Goal: Check status: Check status

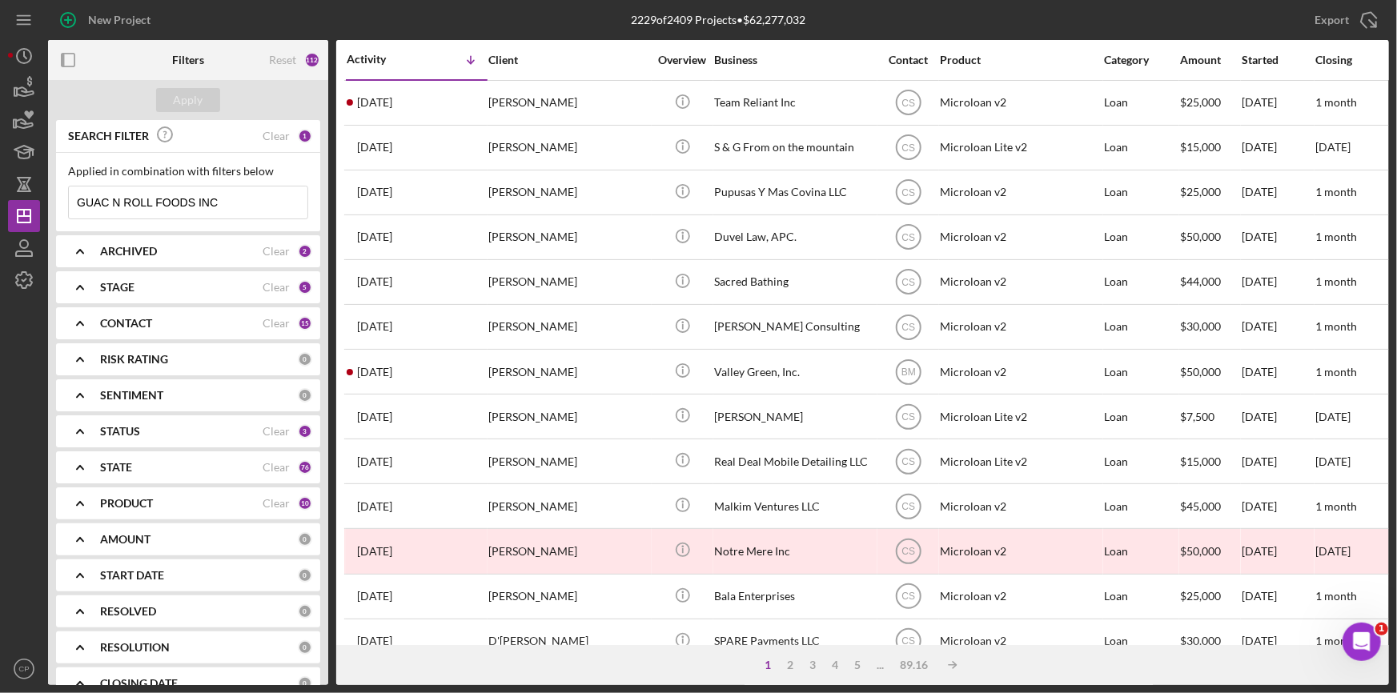
drag, startPoint x: 251, startPoint y: 194, endPoint x: -227, endPoint y: 190, distance: 477.9
click at [0, 190] on html "New Project 2229 of 2409 Projects • $62,277,032 GUAC N ROLL FOODS INC Export Ic…" at bounding box center [698, 346] width 1397 height 693
paste input "[PERSON_NAME]"
type input "[PERSON_NAME]"
drag, startPoint x: 247, startPoint y: 199, endPoint x: -144, endPoint y: 213, distance: 390.8
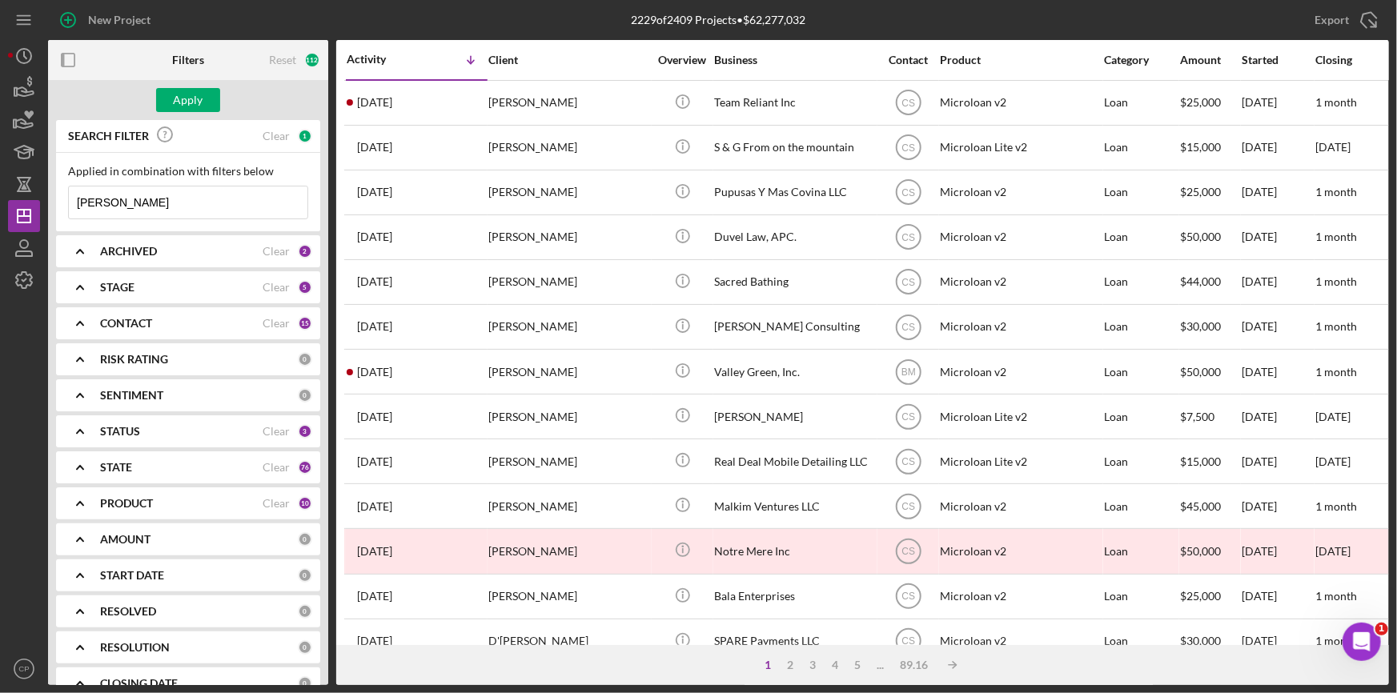
click at [0, 213] on html "New Project 2229 of 2409 Projects • $62,277,032 GUAC N ROLL FOODS INC Export Ic…" at bounding box center [698, 346] width 1397 height 693
paste input
paste input "Swiss Cleaners LLC"
type input "Swiss Cleaners LLC"
click at [187, 94] on div "Apply" at bounding box center [189, 100] width 30 height 24
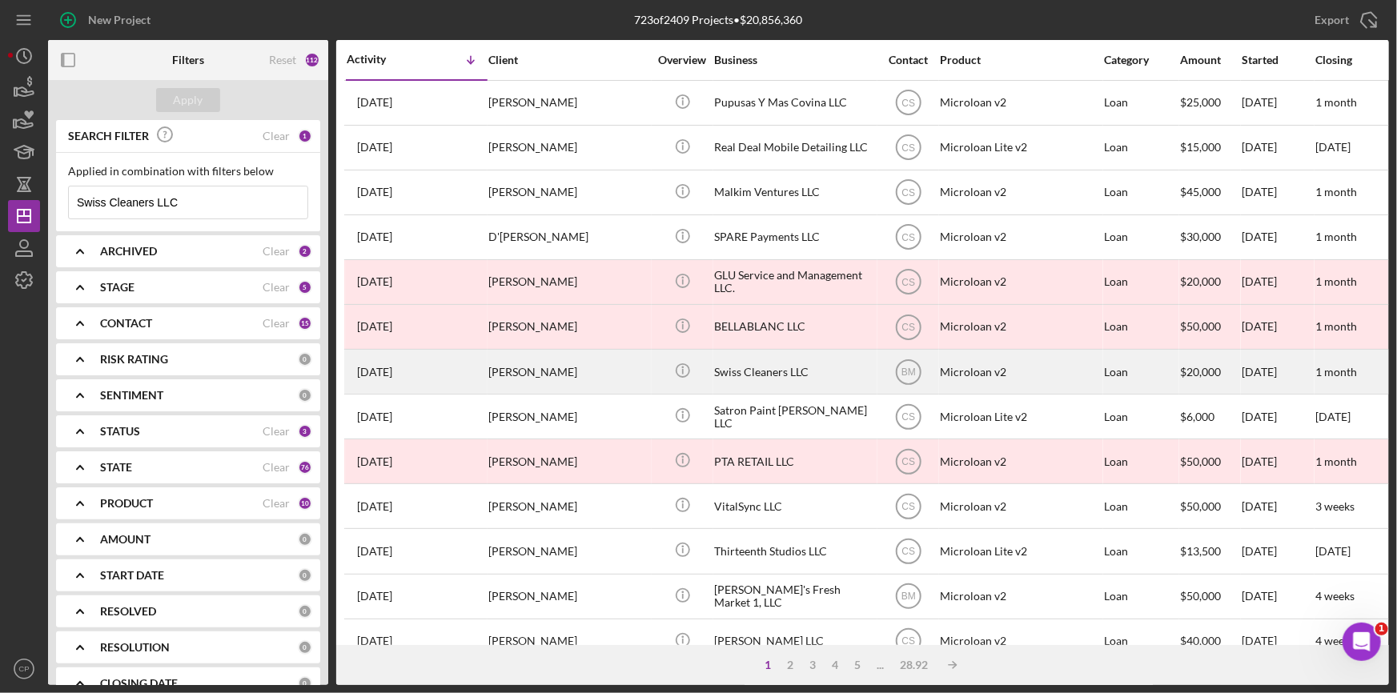
click at [788, 367] on div "Swiss Cleaners LLC" at bounding box center [794, 372] width 160 height 42
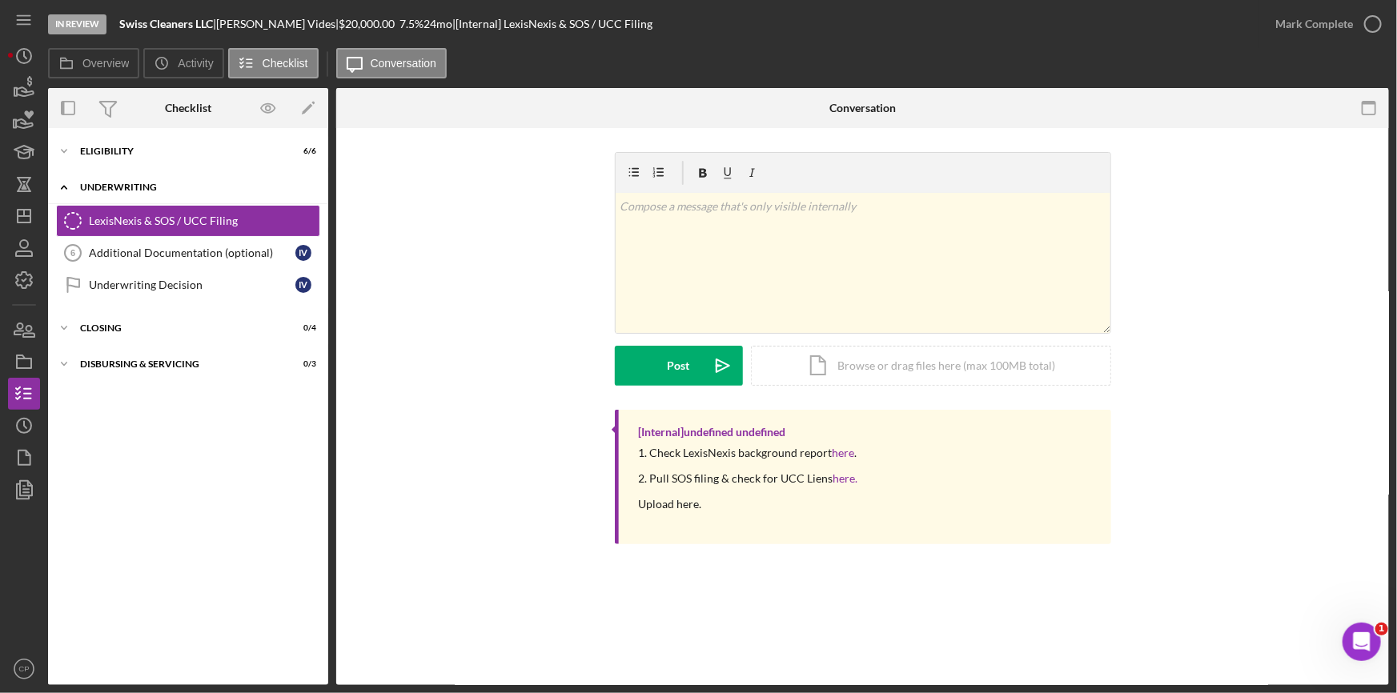
click at [150, 173] on div "Icon/Expander Underwriting 0 / 3" at bounding box center [188, 187] width 280 height 33
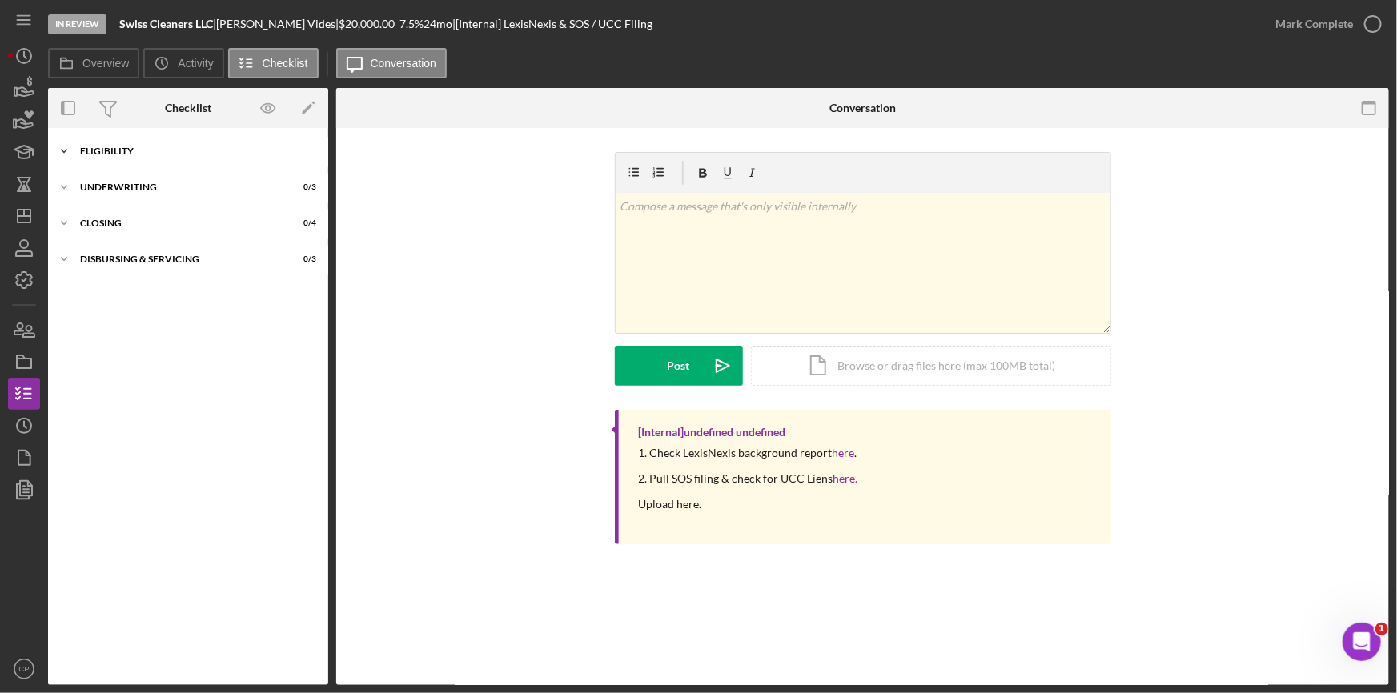
click at [151, 158] on div "Icon/Expander Eligibility 6 / 6" at bounding box center [188, 151] width 280 height 32
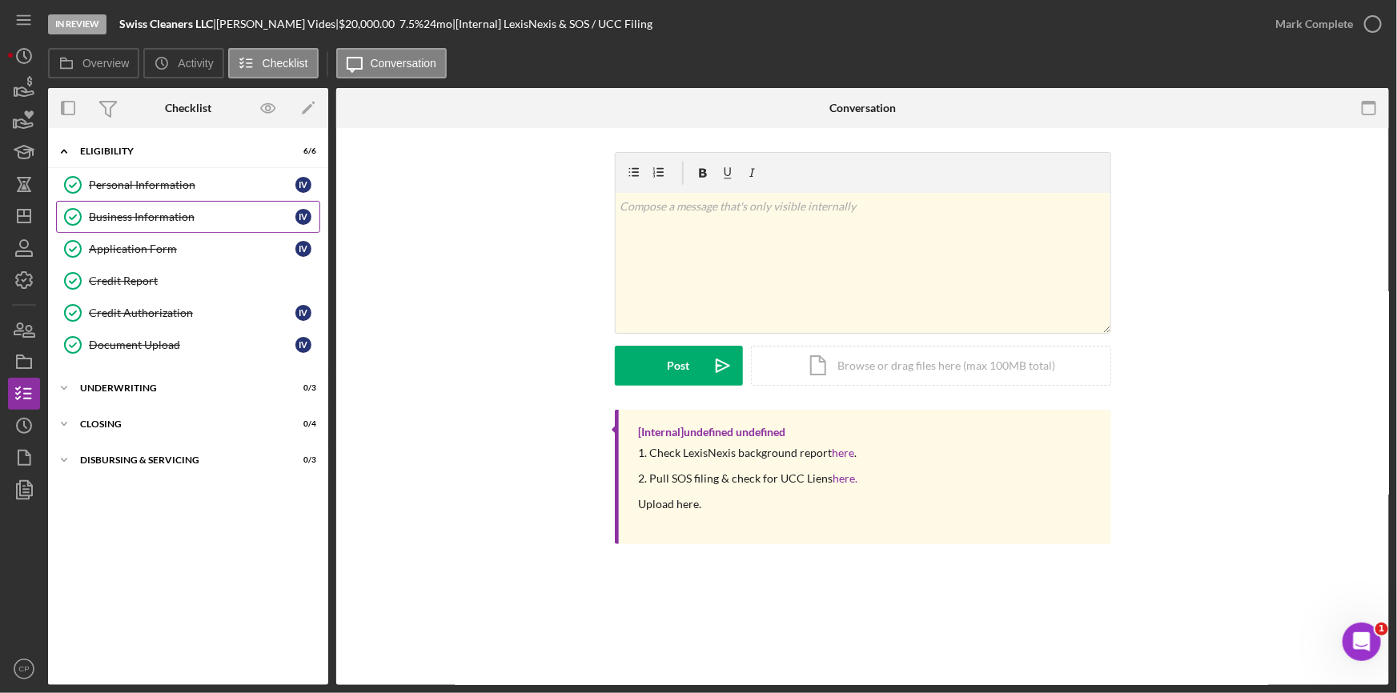
click at [127, 211] on div "Business Information" at bounding box center [192, 217] width 207 height 13
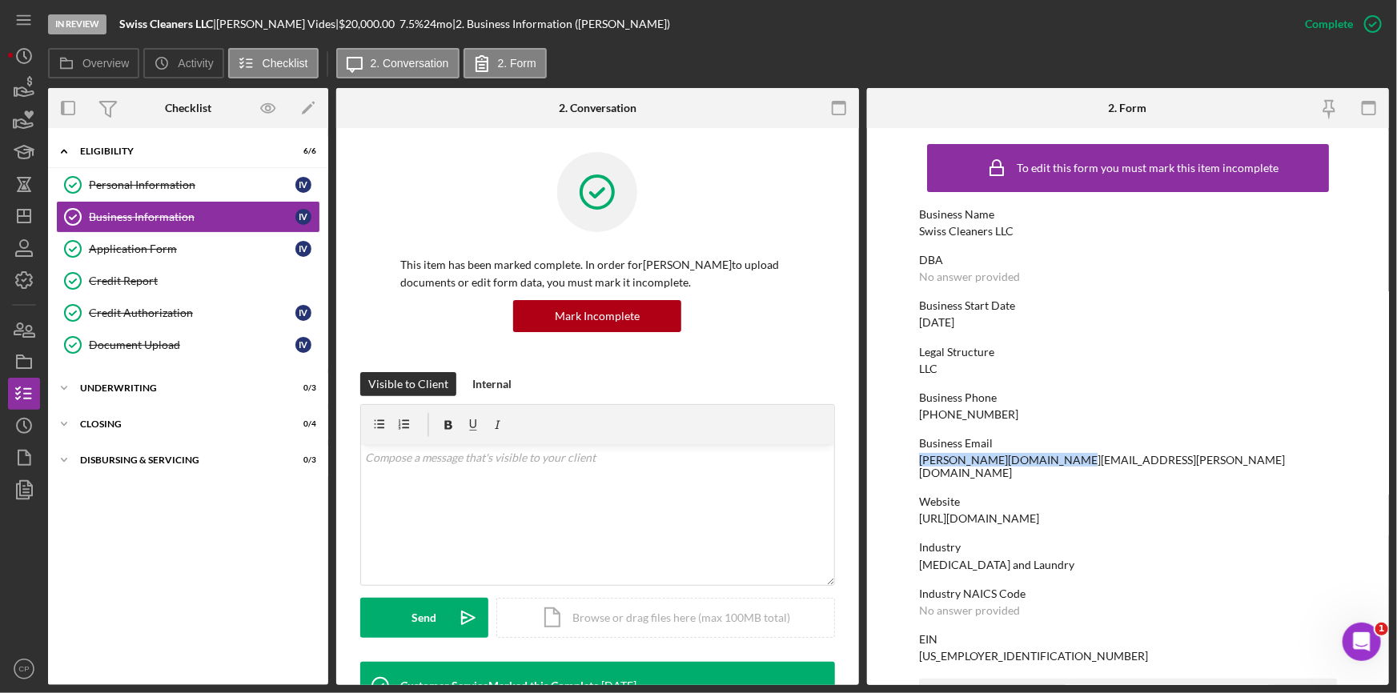
drag, startPoint x: 912, startPoint y: 456, endPoint x: 1067, endPoint y: 460, distance: 154.5
click at [1067, 460] on form "To edit this form you must mark this item incomplete Business Name Swiss Cleane…" at bounding box center [1128, 406] width 523 height 557
copy div "[PERSON_NAME][DOMAIN_NAME][EMAIL_ADDRESS][PERSON_NAME][DOMAIN_NAME]"
drag, startPoint x: 916, startPoint y: 231, endPoint x: 1041, endPoint y: 236, distance: 125.0
click at [1041, 236] on form "To edit this form you must mark this item incomplete Business Name Swiss Cleane…" at bounding box center [1128, 406] width 523 height 557
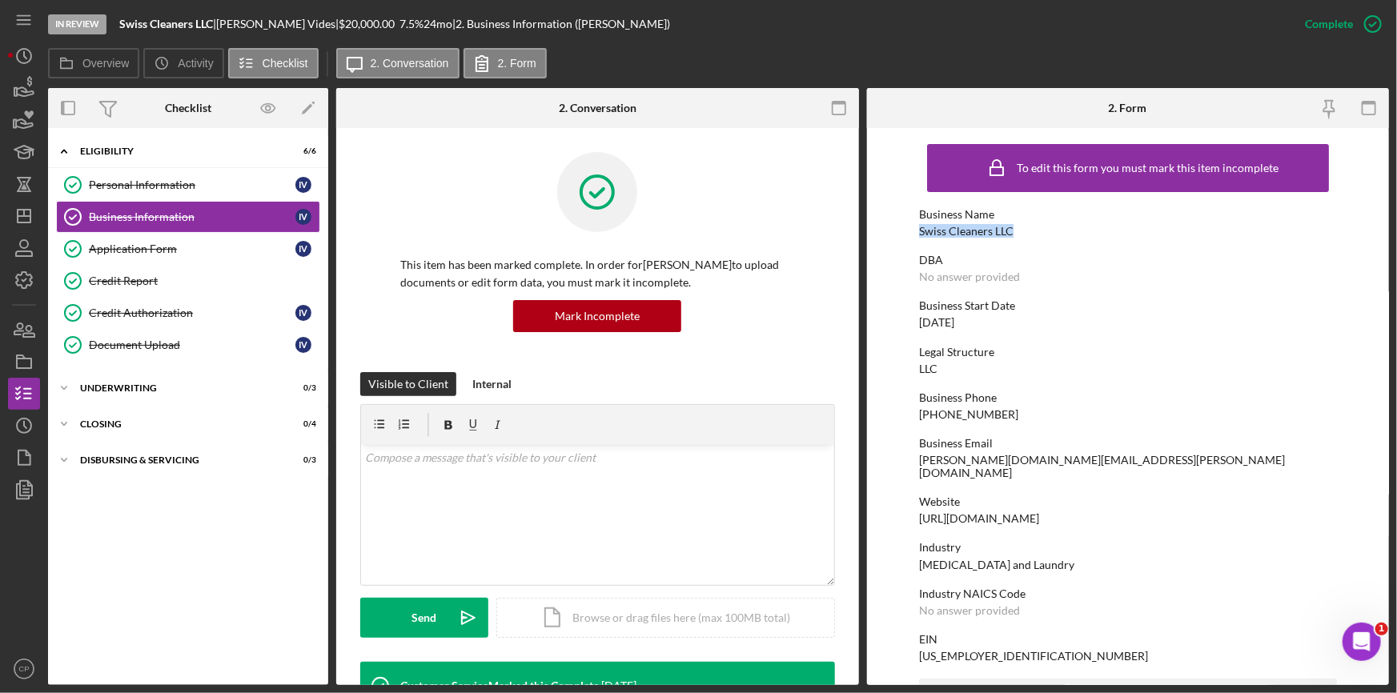
copy div "Swiss Cleaners LLC"
click at [15, 215] on icon "Icon/Dashboard" at bounding box center [24, 216] width 40 height 40
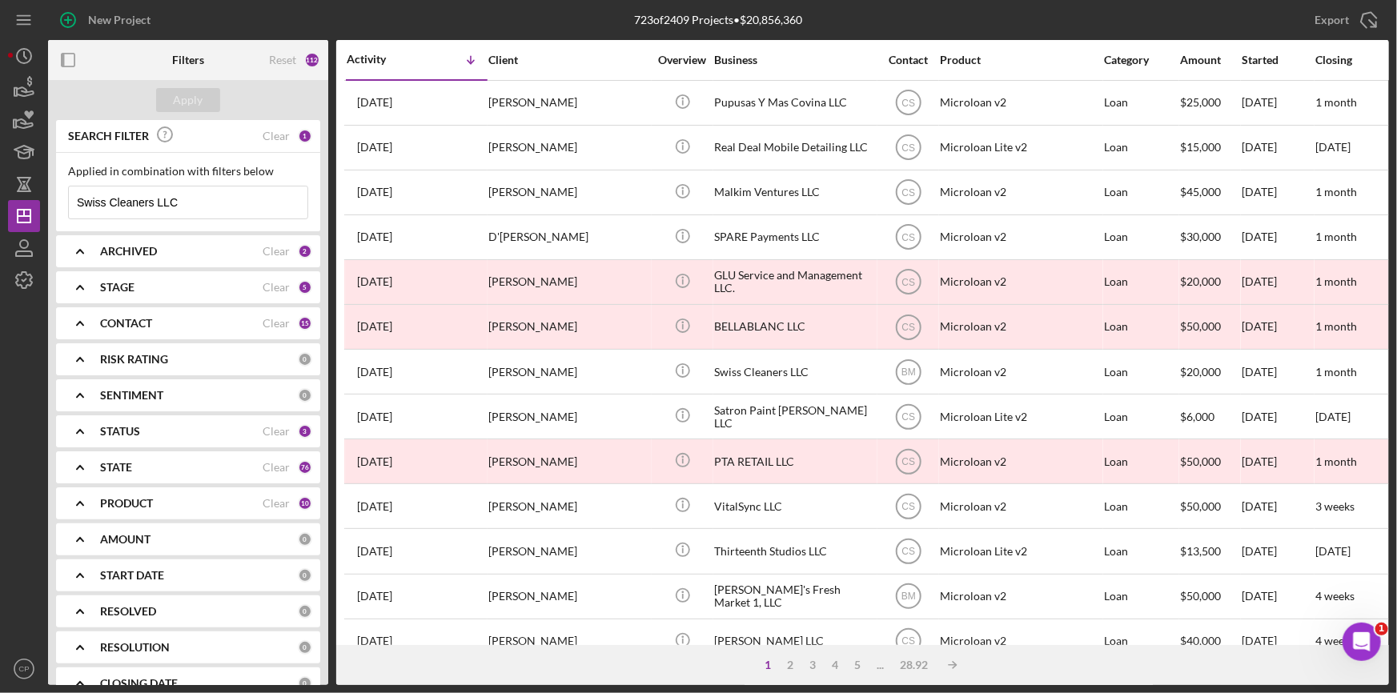
drag, startPoint x: 227, startPoint y: 200, endPoint x: -16, endPoint y: 212, distance: 243.6
click at [0, 212] on html "New Project 723 of 2409 Projects • $20,856,360 Swiss Cleaners LLC Export Icon/E…" at bounding box center [698, 346] width 1397 height 693
paste input "Construction and Electric [DEMOGRAPHIC_DATA] Inc."
type input "Construction and Electric [DEMOGRAPHIC_DATA] Inc."
click at [168, 98] on button "Apply" at bounding box center [188, 100] width 64 height 24
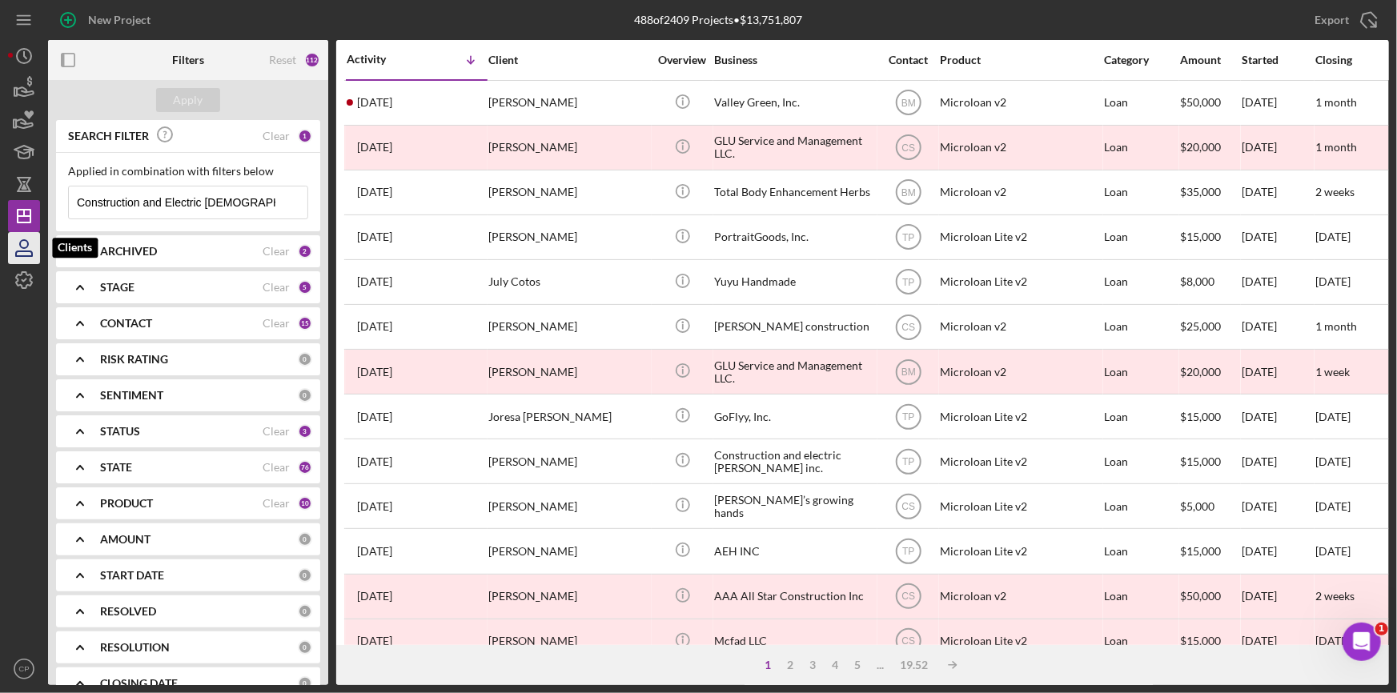
click at [30, 250] on icon "button" at bounding box center [24, 248] width 40 height 40
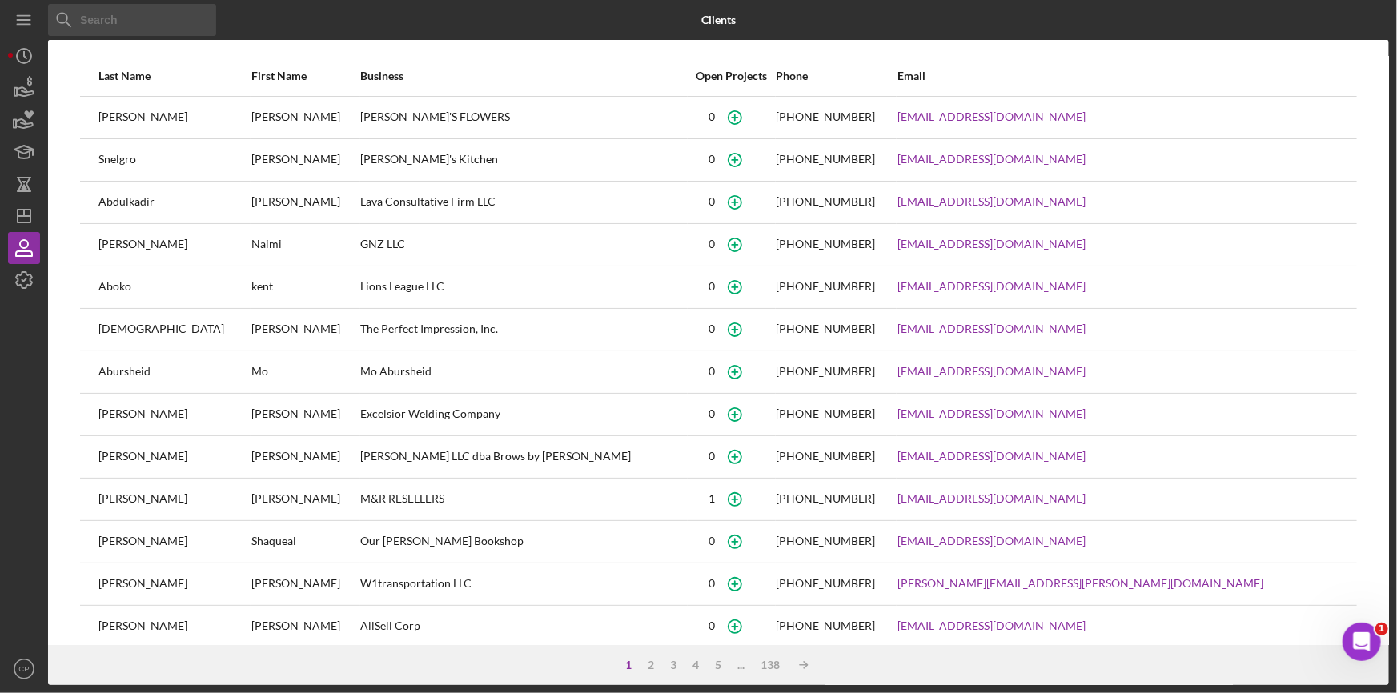
click at [123, 19] on input at bounding box center [132, 20] width 168 height 32
paste input "[PERSON_NAME]"
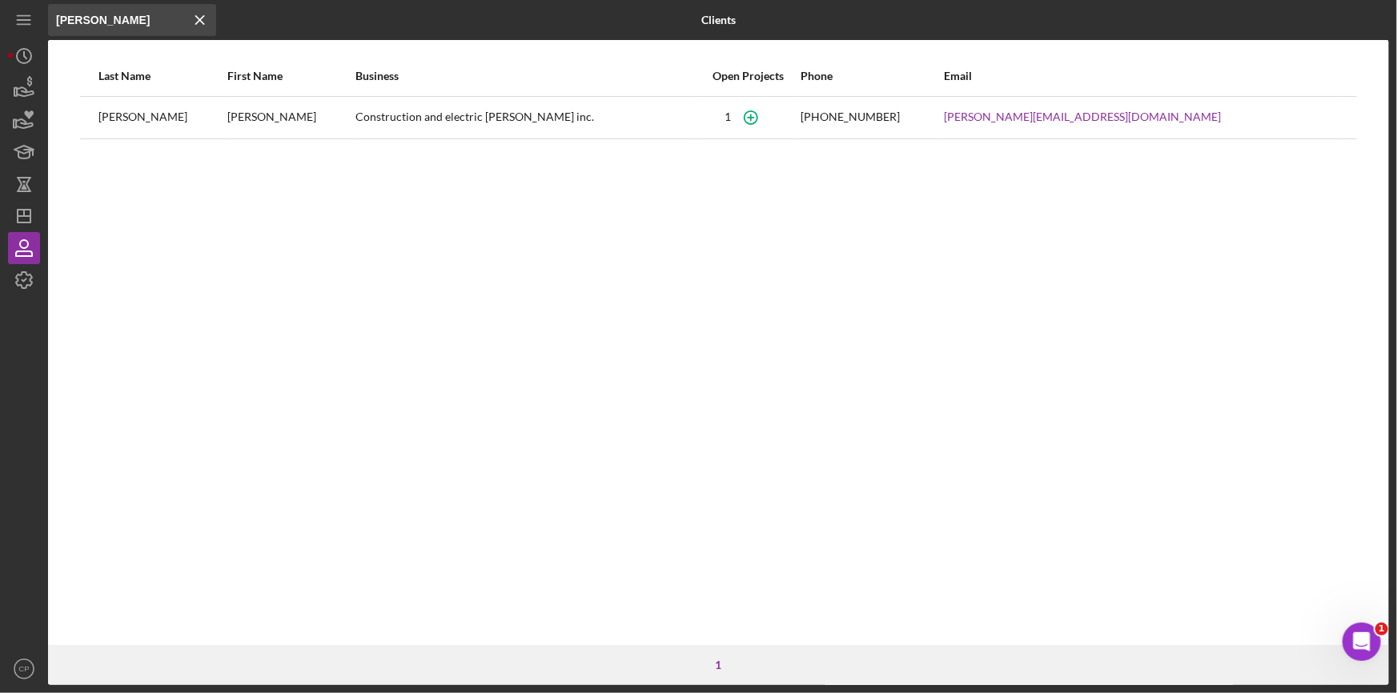
type input "[PERSON_NAME]"
drag, startPoint x: 370, startPoint y: 118, endPoint x: 550, endPoint y: 118, distance: 180.1
click at [550, 118] on tr "[PERSON_NAME] [PERSON_NAME] Construction and electric [PERSON_NAME] inc. [PHONE…" at bounding box center [718, 117] width 1277 height 42
copy tr "Construction and electric [PERSON_NAME] inc."
click at [22, 219] on icon "Icon/Dashboard" at bounding box center [24, 216] width 40 height 40
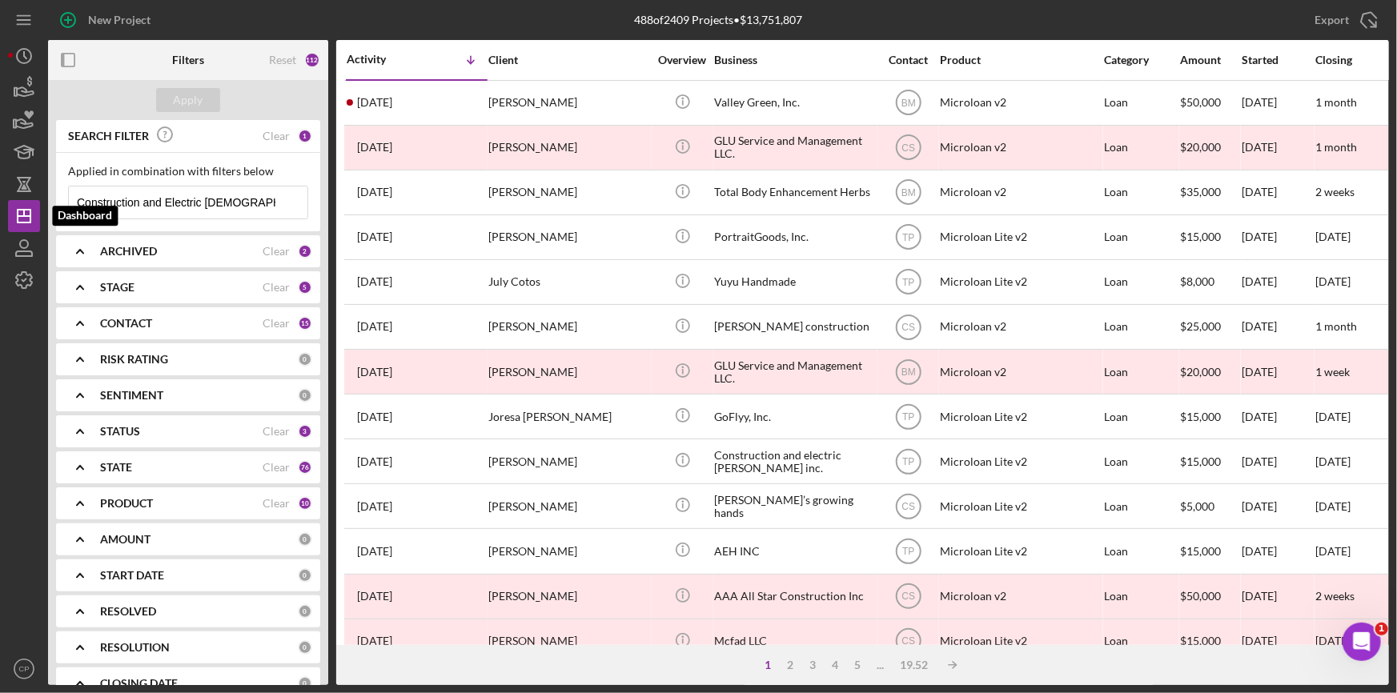
drag, startPoint x: 259, startPoint y: 200, endPoint x: 6, endPoint y: 211, distance: 253.1
click at [6, 211] on div "New Project 488 of 2409 Projects • $13,751,807 Construction and Electric [PERSO…" at bounding box center [698, 346] width 1397 height 693
paste input "Construction and electric [DEMOGRAPHIC_DATA] i"
click at [193, 98] on div "Apply" at bounding box center [189, 100] width 30 height 24
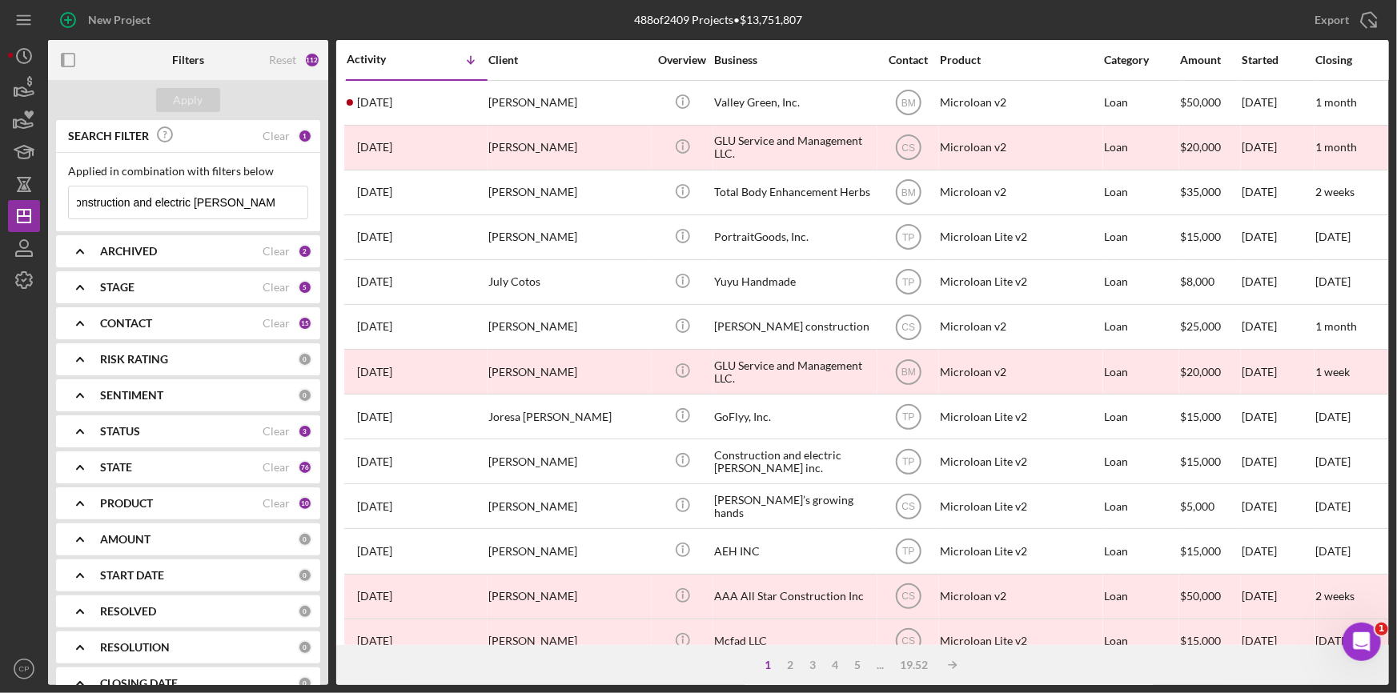
scroll to position [0, 0]
drag, startPoint x: 101, startPoint y: 199, endPoint x: -80, endPoint y: 221, distance: 182.2
click at [0, 221] on html "New Project 488 of 2409 Projects • $13,751,807 Construction and Electric [PERSO…" at bounding box center [698, 346] width 1397 height 693
type input "Construction and electric [PERSON_NAME] inc."
click at [197, 104] on div "Apply" at bounding box center [189, 100] width 30 height 24
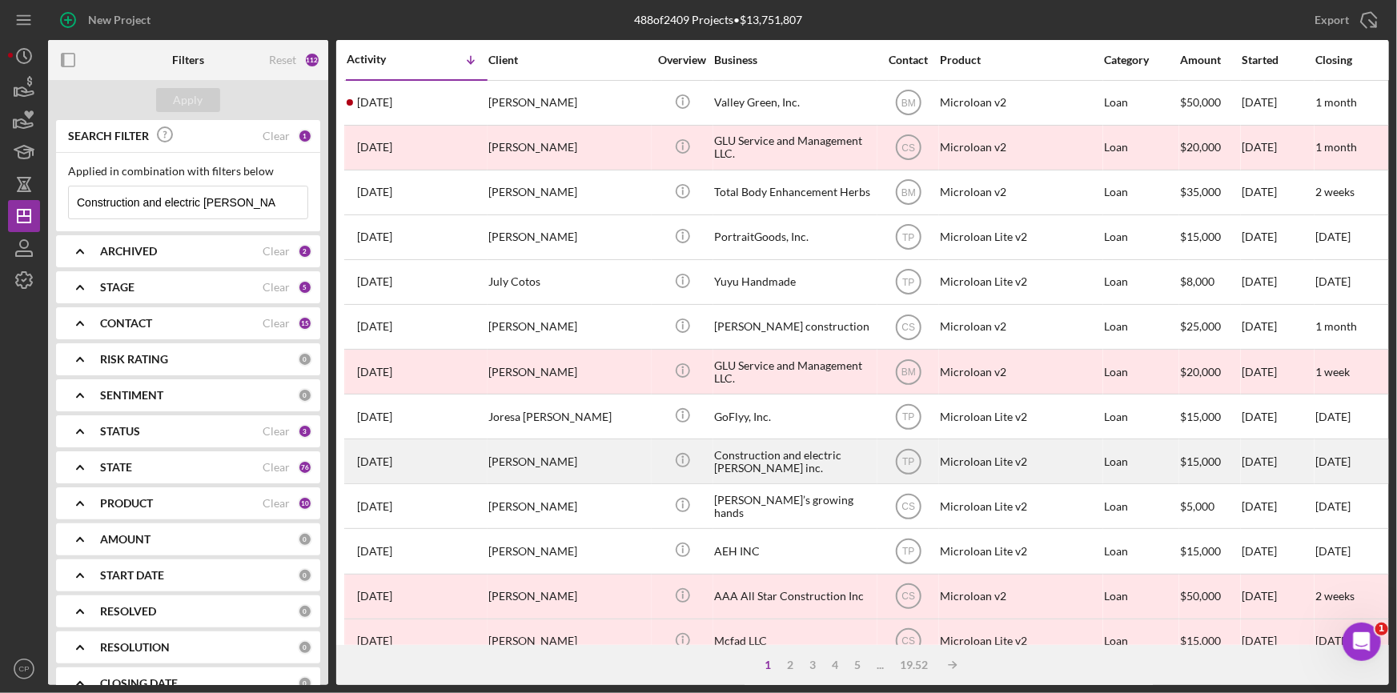
click at [748, 457] on div "Construction and electric [PERSON_NAME] inc." at bounding box center [794, 461] width 160 height 42
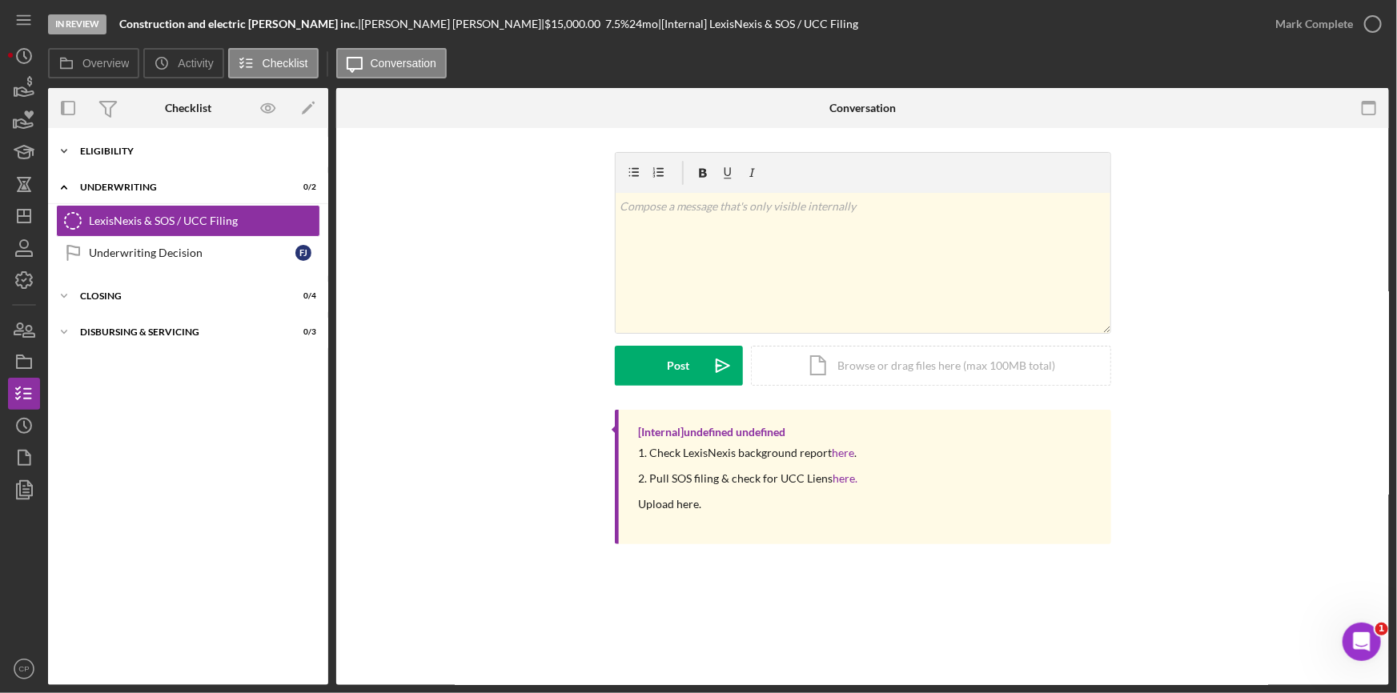
click at [135, 144] on div "Icon/Expander Eligibility 6 / 6" at bounding box center [188, 151] width 280 height 32
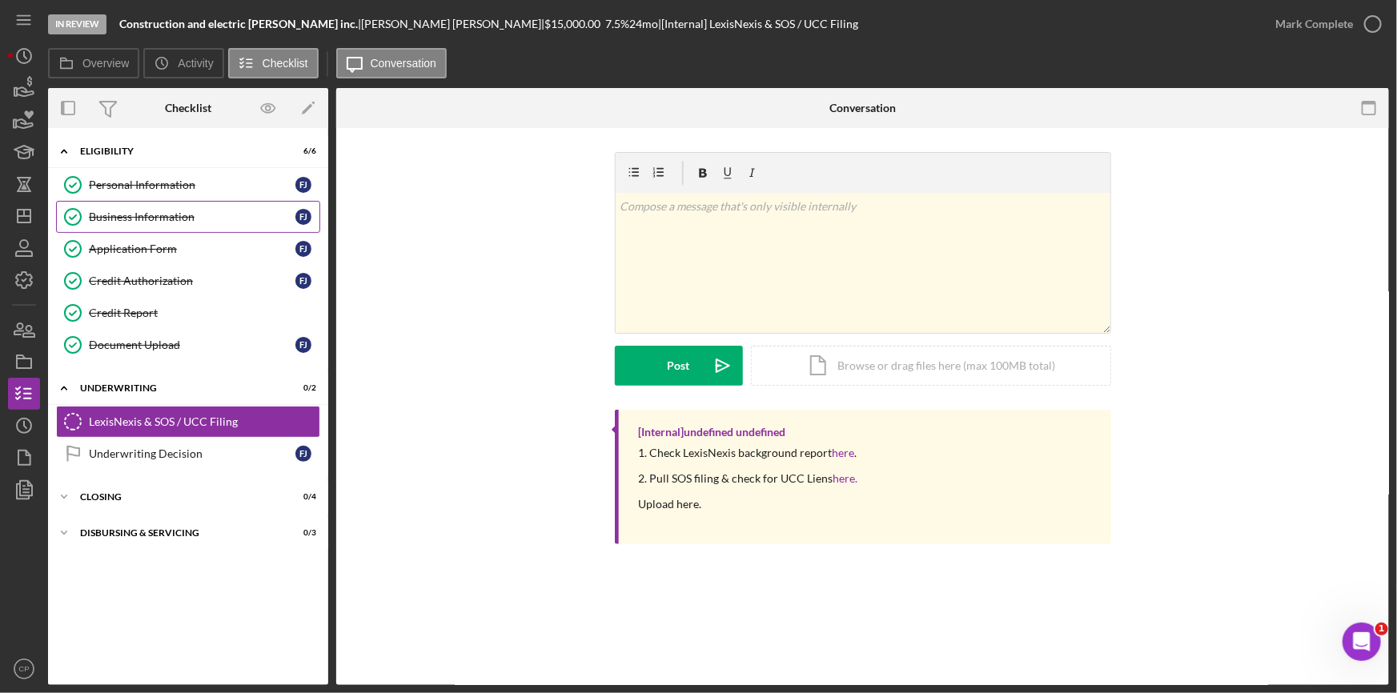
click at [117, 215] on div "Business Information" at bounding box center [192, 217] width 207 height 13
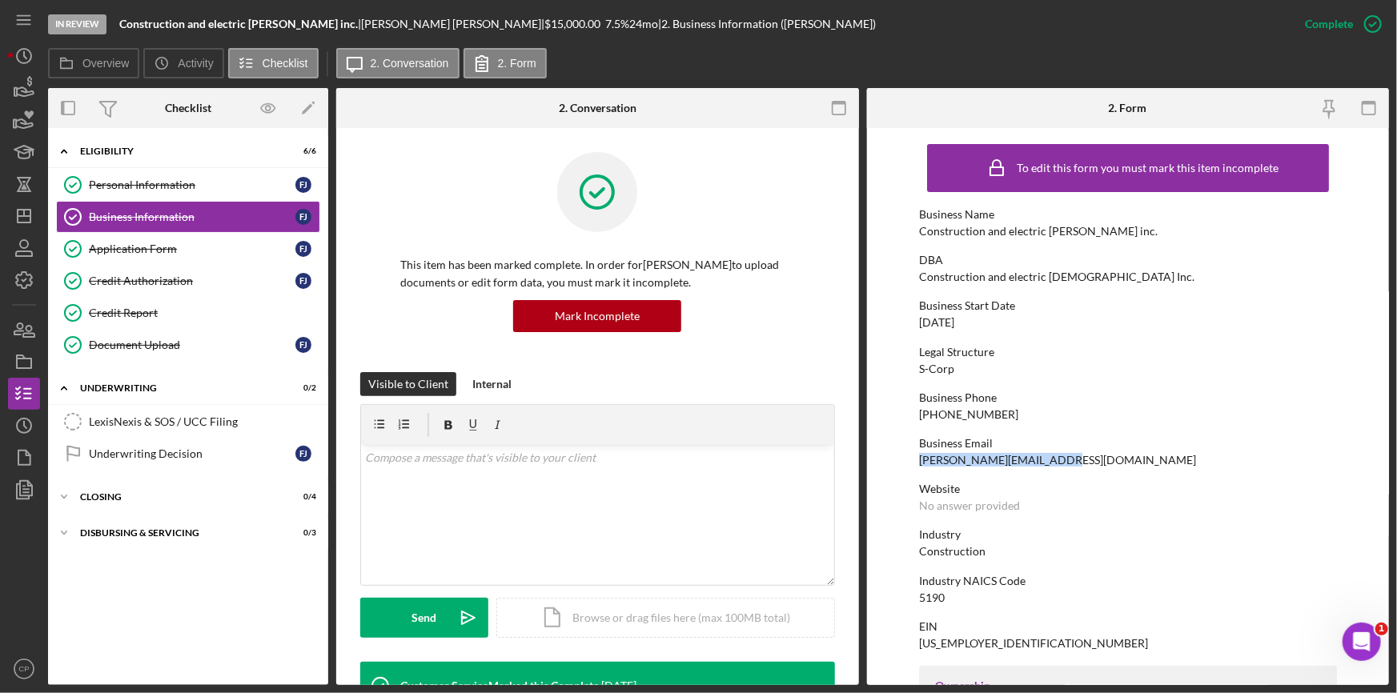
drag, startPoint x: 911, startPoint y: 456, endPoint x: 1060, endPoint y: 455, distance: 148.9
click at [1060, 455] on form "To edit this form you must mark this item incomplete Business Name Construction…" at bounding box center [1128, 406] width 523 height 557
copy div "[PERSON_NAME][EMAIL_ADDRESS][DOMAIN_NAME]"
drag, startPoint x: 119, startPoint y: 20, endPoint x: 296, endPoint y: 24, distance: 176.9
click at [296, 24] on div "In Review Construction and electric [PERSON_NAME] inc. | [PERSON_NAME] | $15,00…" at bounding box center [668, 24] width 1241 height 48
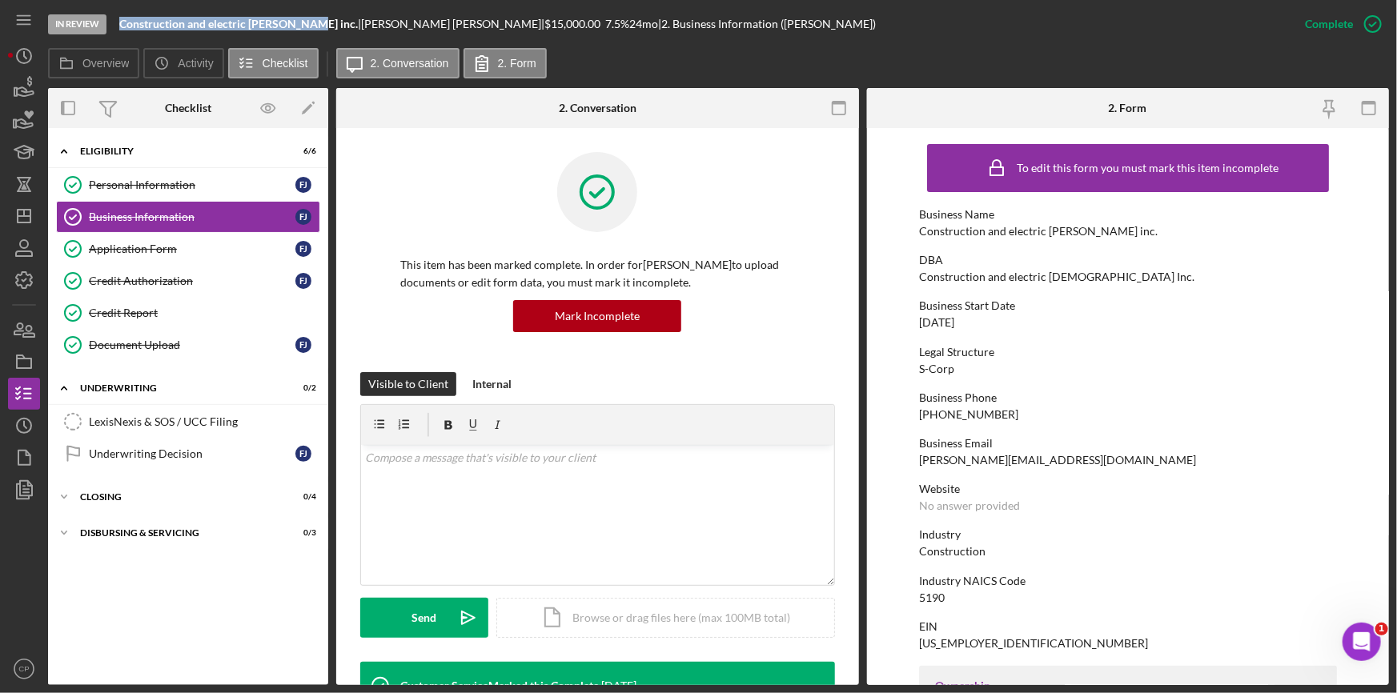
copy b "Construction and electric [PERSON_NAME] inc."
click at [139, 303] on link "Credit Report Credit Report" at bounding box center [188, 313] width 264 height 32
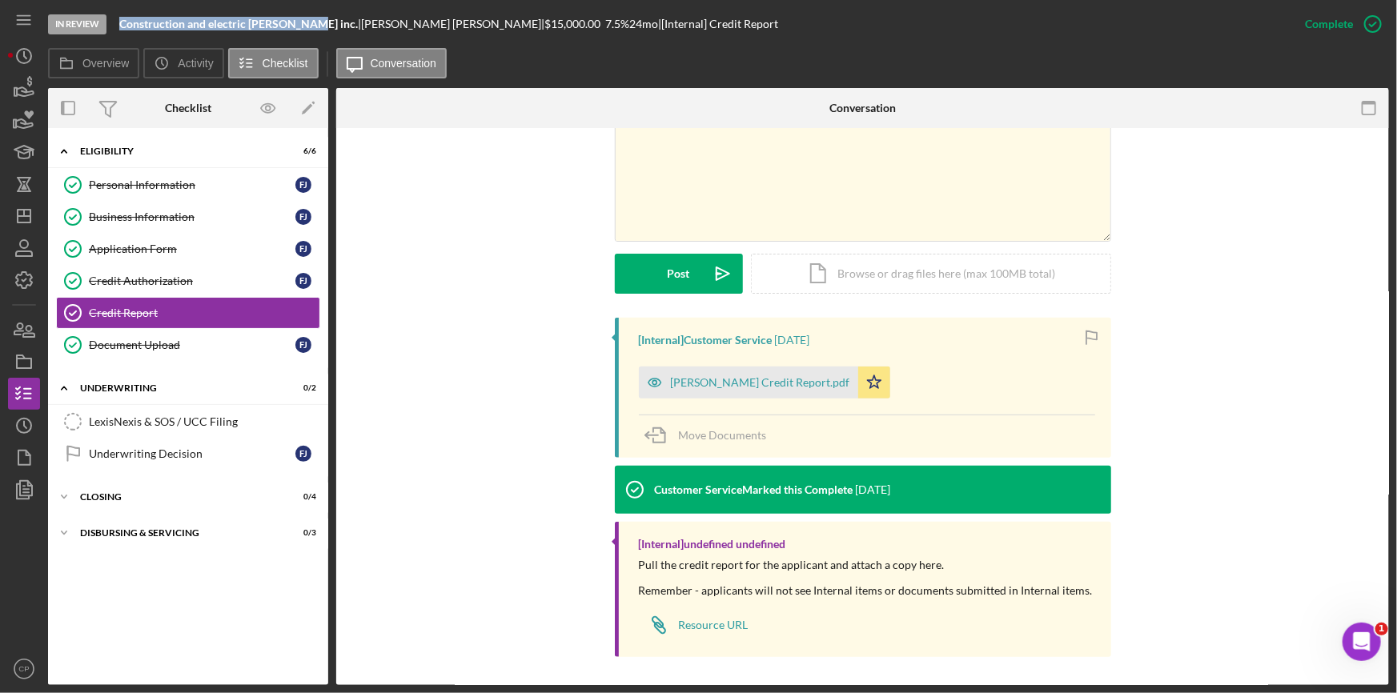
scroll to position [316, 0]
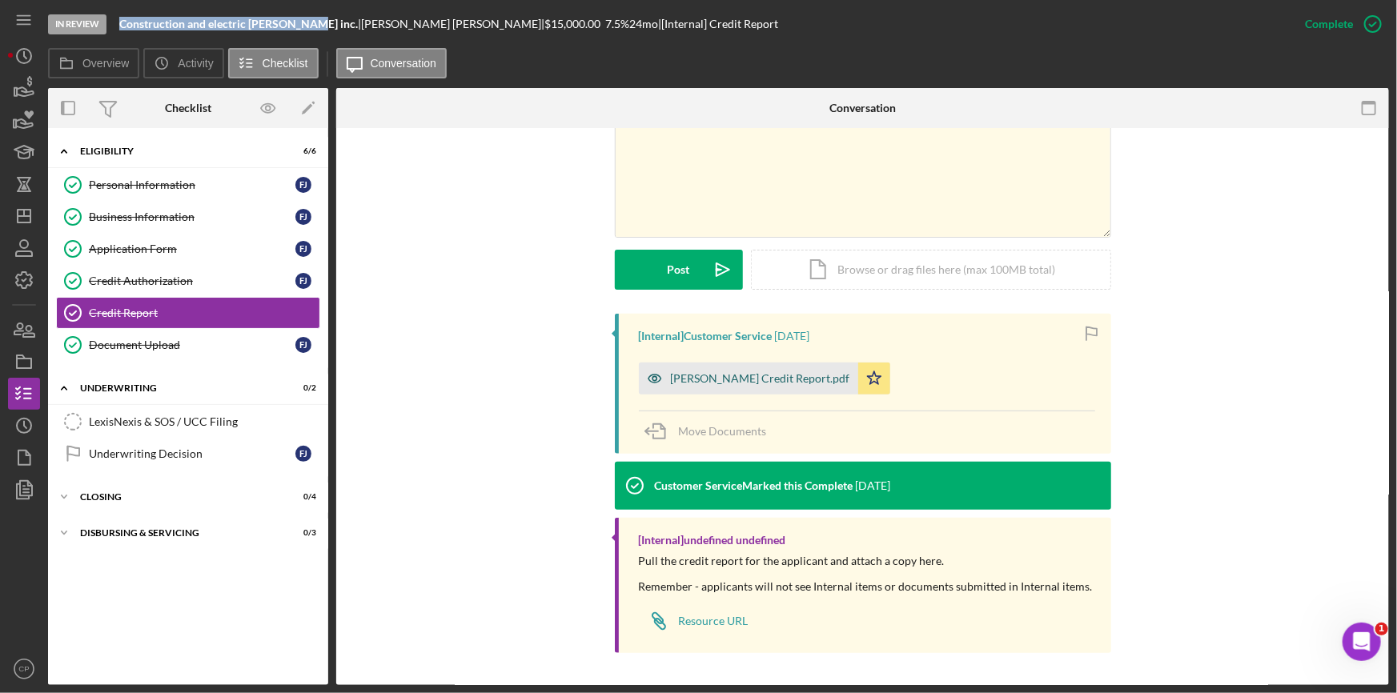
click at [739, 379] on div "[PERSON_NAME] Credit Report.pdf" at bounding box center [760, 378] width 179 height 13
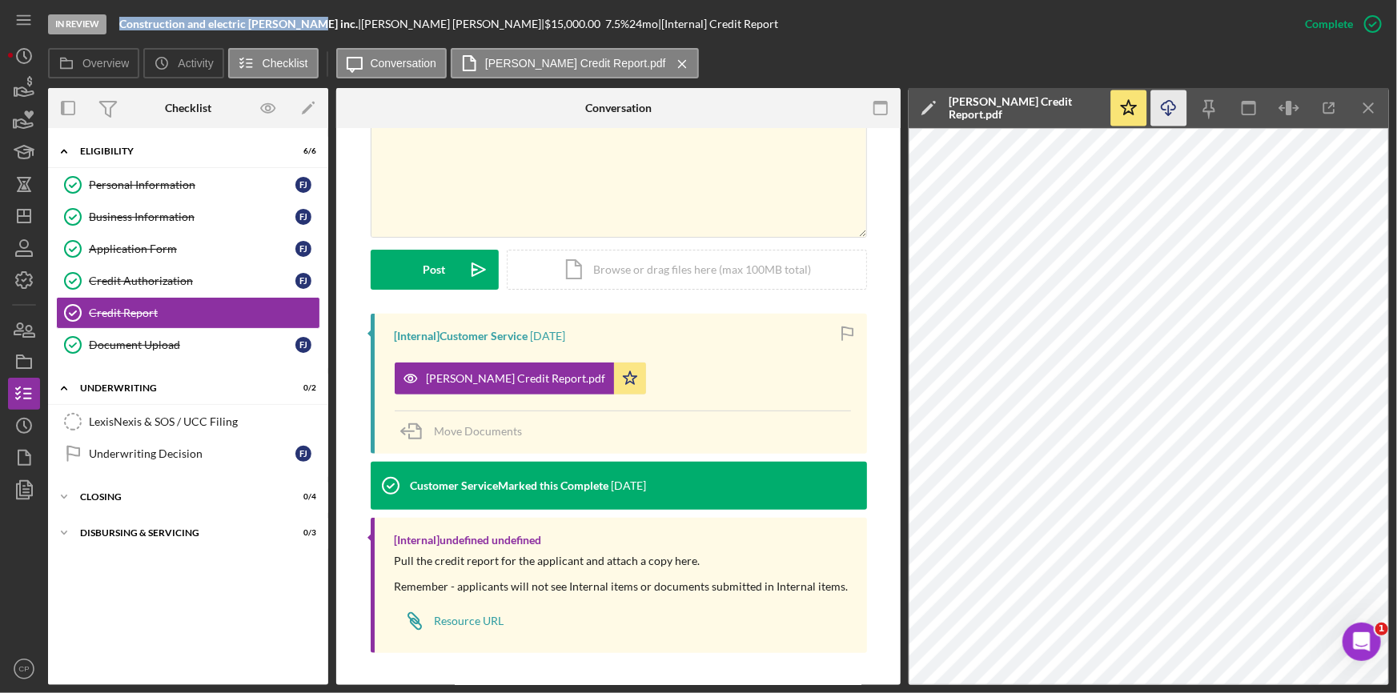
click at [1169, 118] on icon "Icon/Download" at bounding box center [1169, 108] width 36 height 36
click at [181, 278] on div "Credit Authorization" at bounding box center [192, 281] width 207 height 13
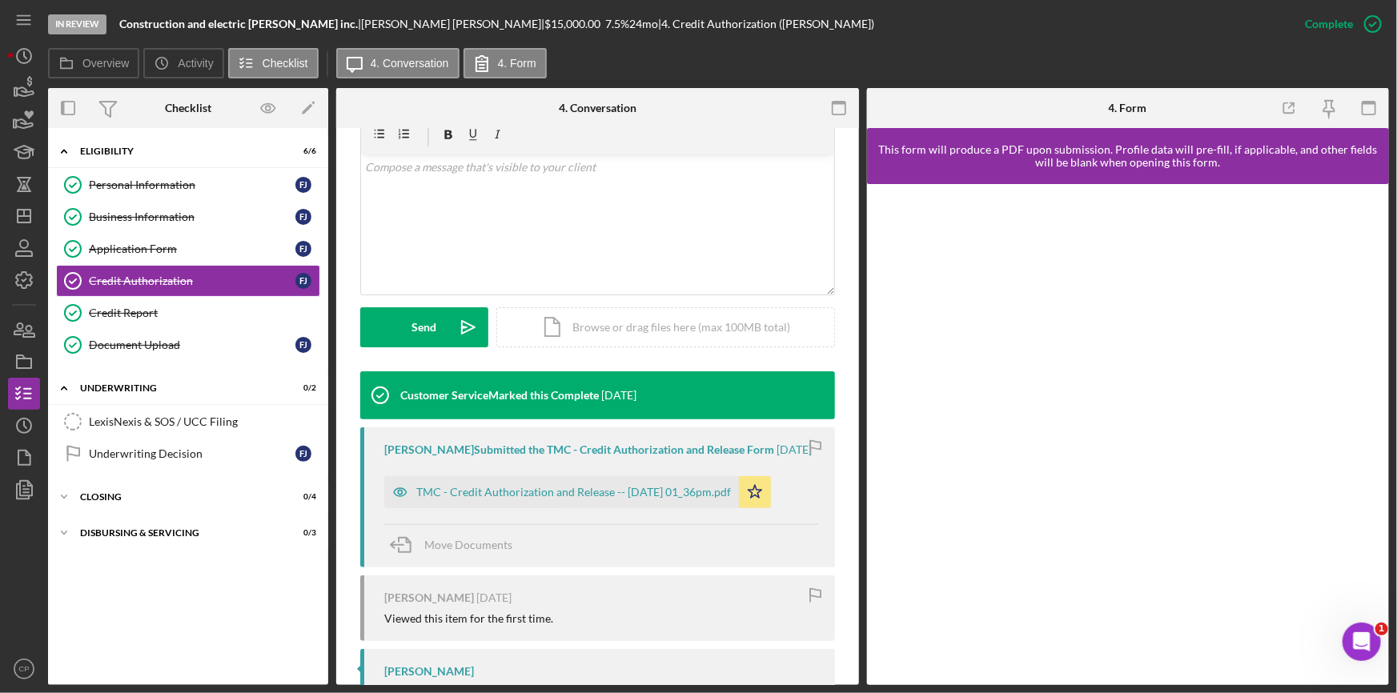
click at [570, 485] on div "TMC - Credit Authorization and Release -- [DATE] 01_36pm.pdf Icon/Star" at bounding box center [581, 488] width 395 height 40
click at [568, 508] on div "TMC - Credit Authorization and Release -- [DATE] 01_36pm.pdf" at bounding box center [561, 492] width 355 height 32
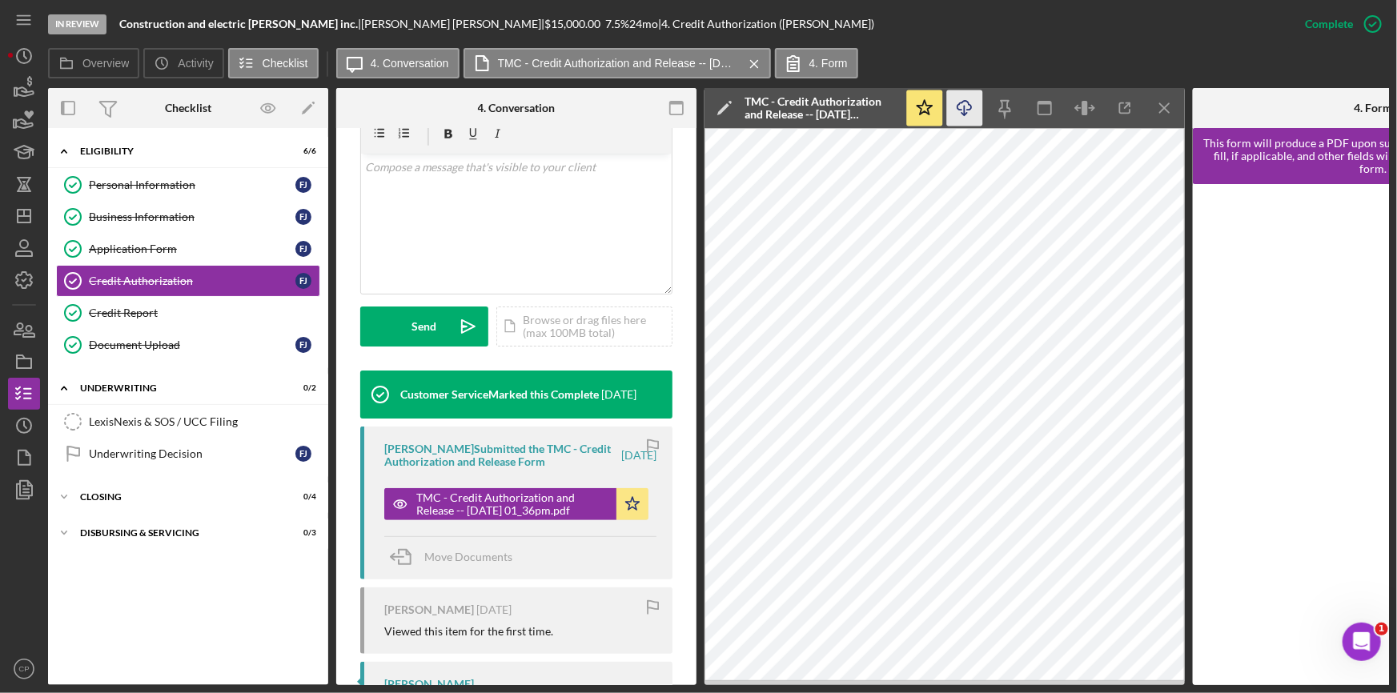
click at [967, 101] on icon "button" at bounding box center [964, 105] width 14 height 9
click at [142, 311] on div "Credit Report" at bounding box center [204, 313] width 231 height 13
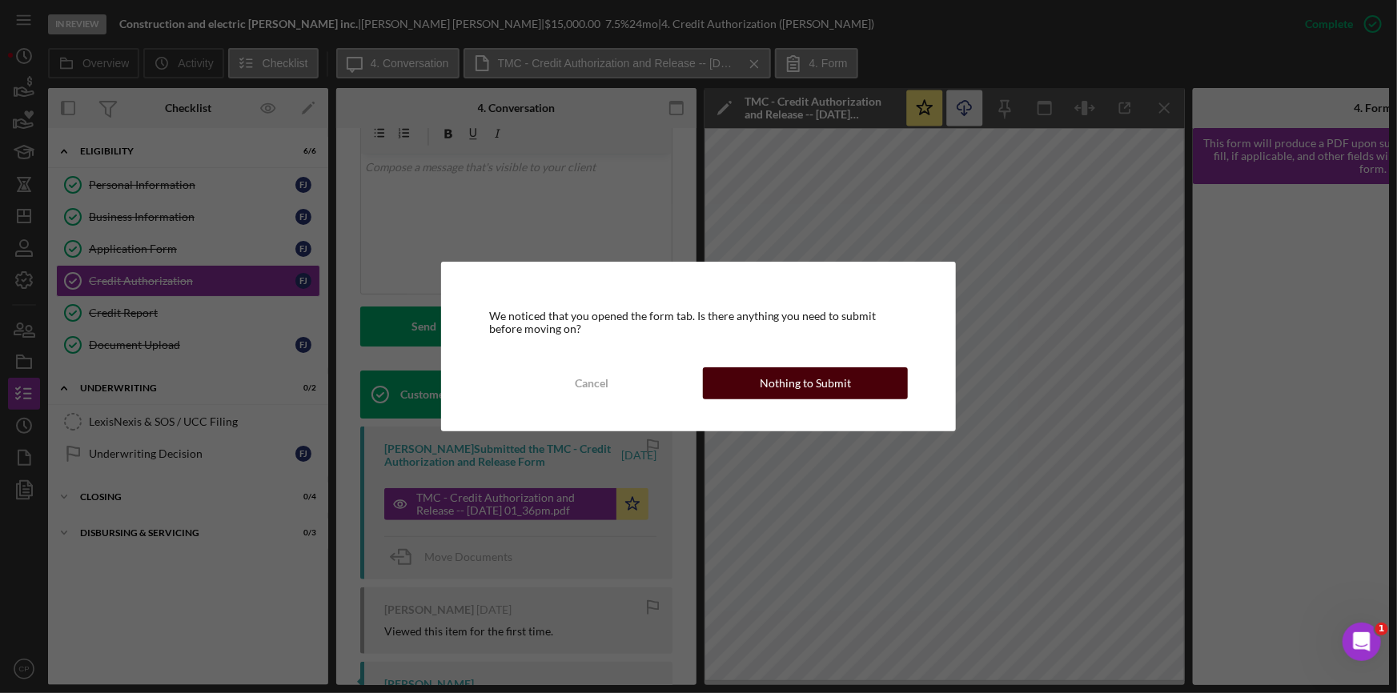
click at [856, 375] on button "Nothing to Submit" at bounding box center [806, 383] width 206 height 32
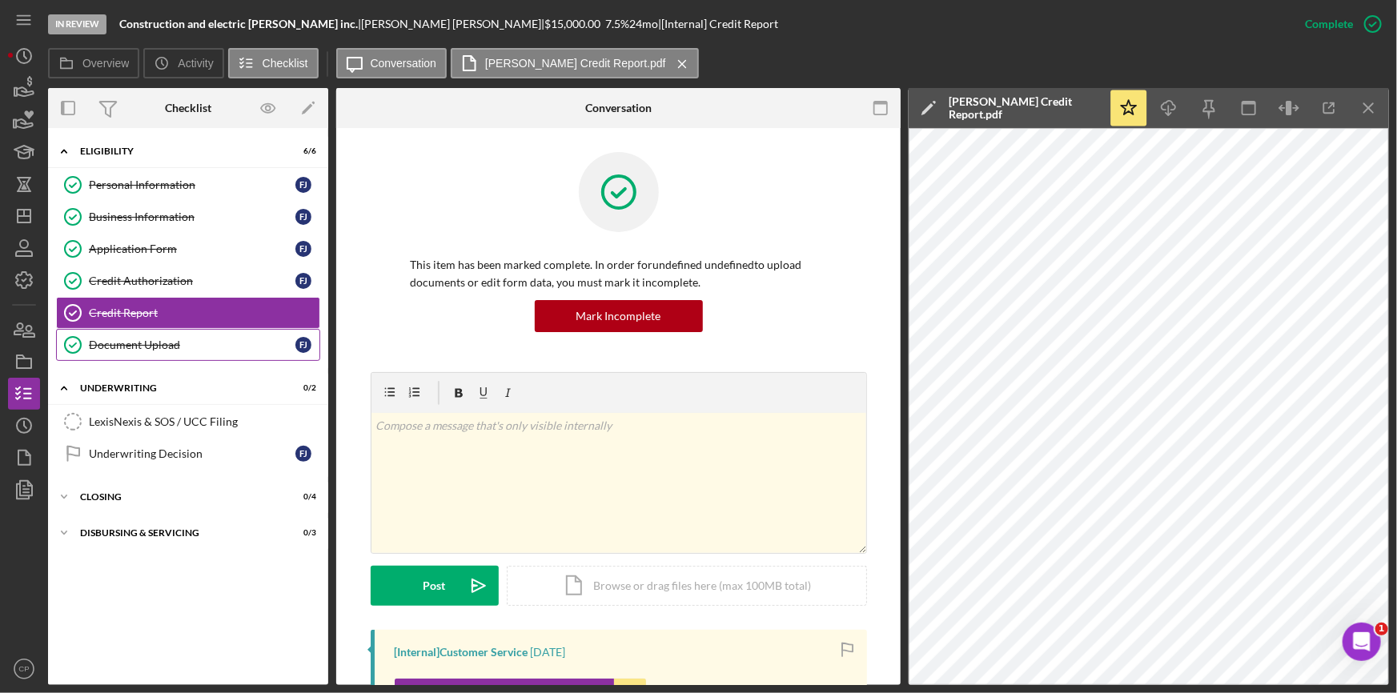
click at [154, 343] on div "Document Upload" at bounding box center [192, 345] width 207 height 13
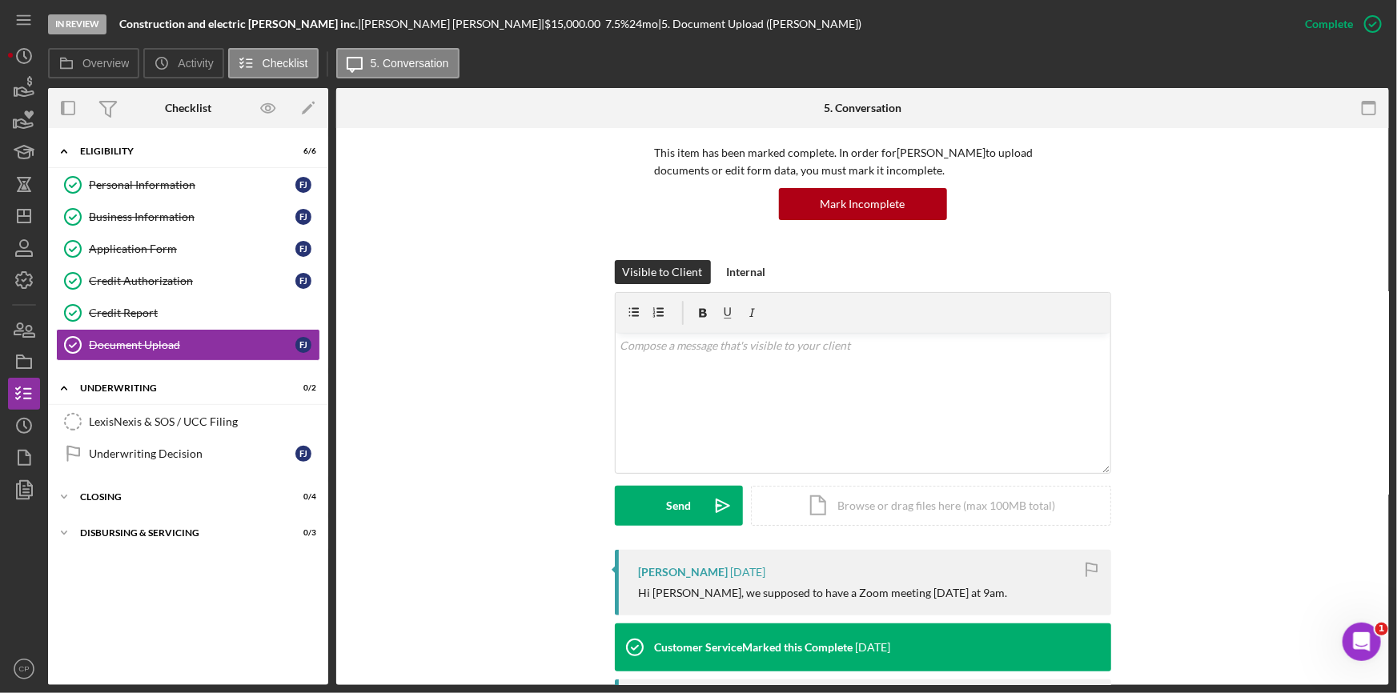
scroll to position [363, 0]
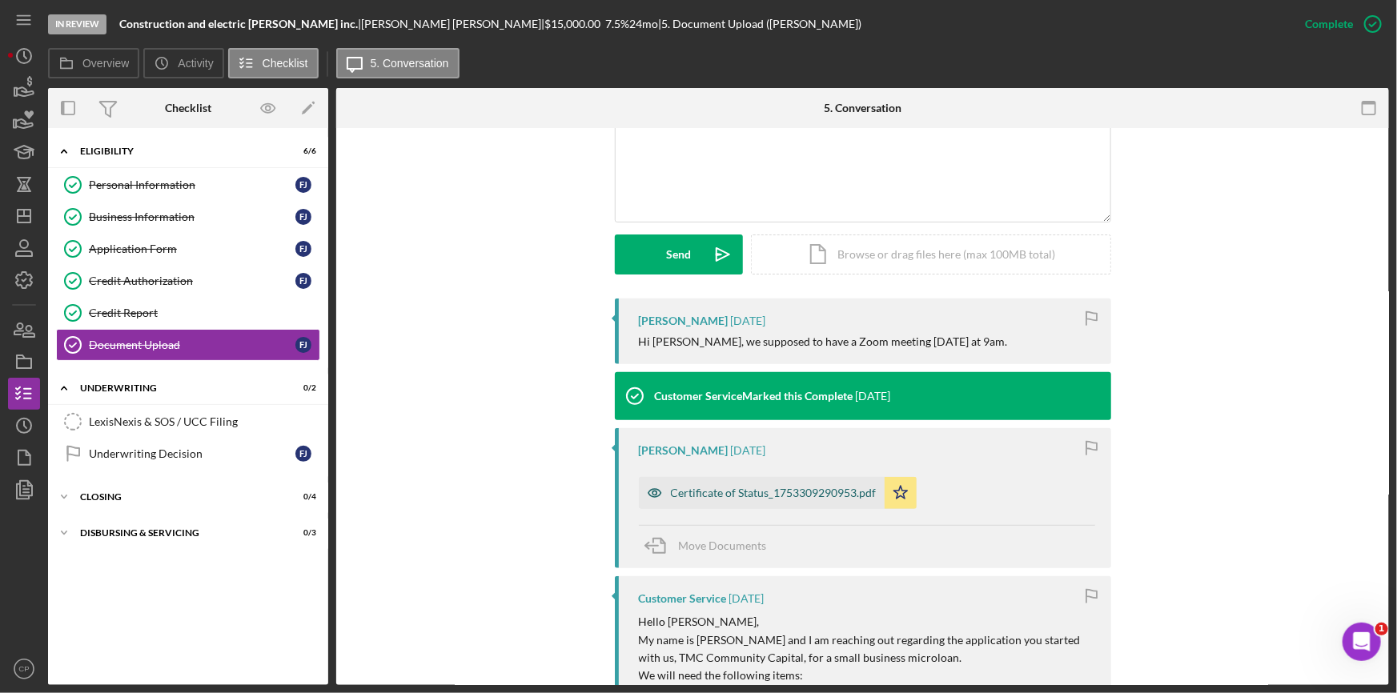
click at [722, 503] on div "Certificate of Status_1753309290953.pdf" at bounding box center [762, 493] width 246 height 32
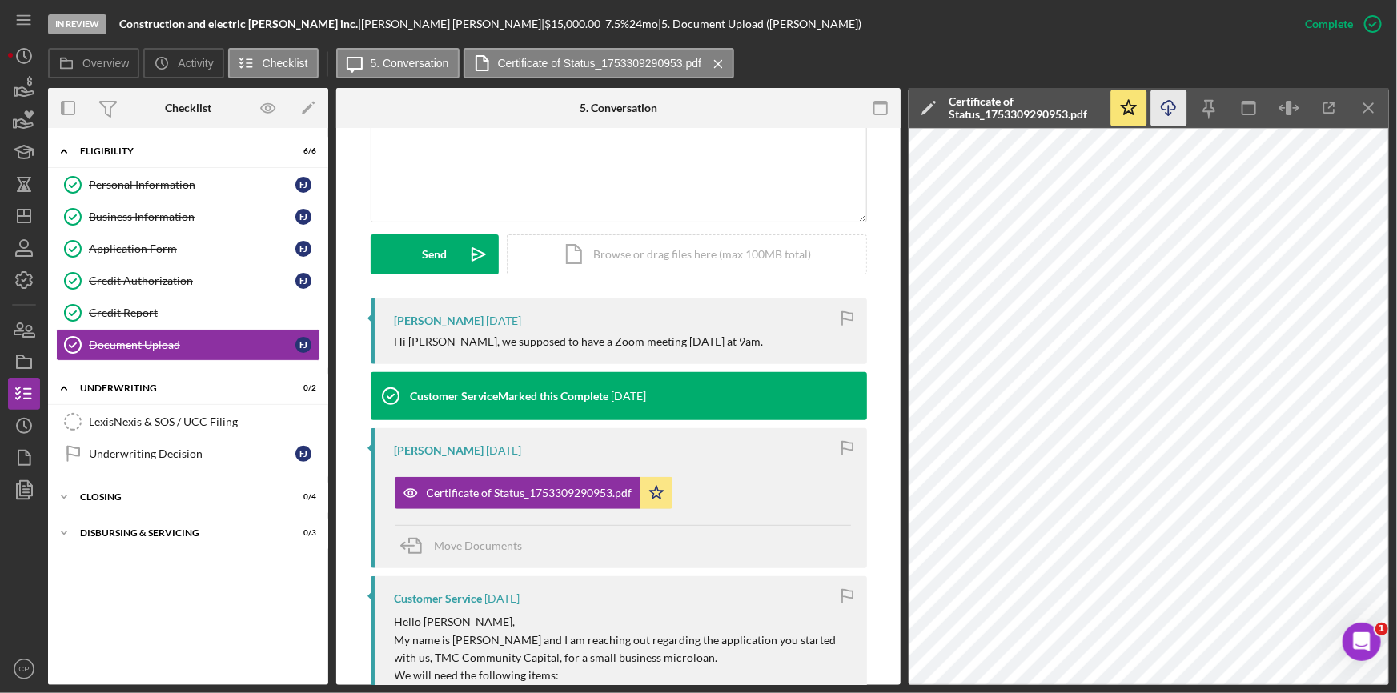
click at [1173, 114] on icon "Icon/Download" at bounding box center [1169, 108] width 36 height 36
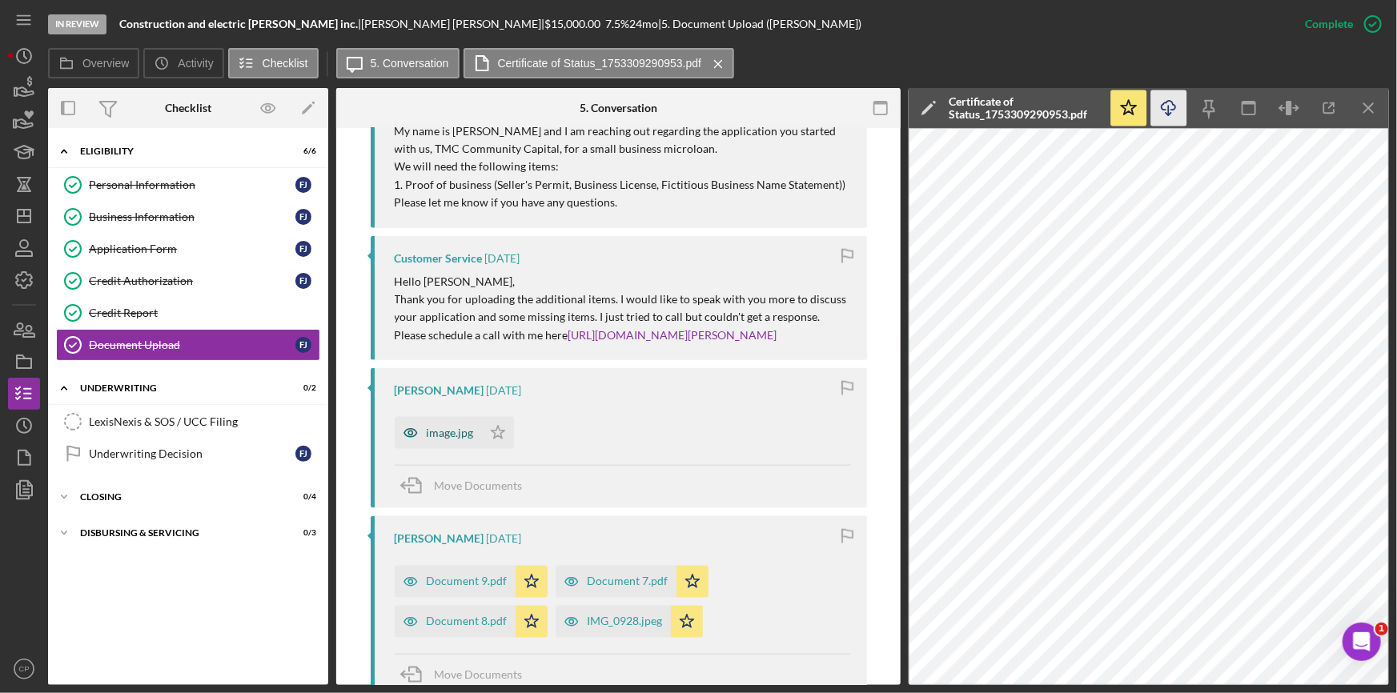
click at [427, 435] on div "image.jpg" at bounding box center [450, 433] width 47 height 13
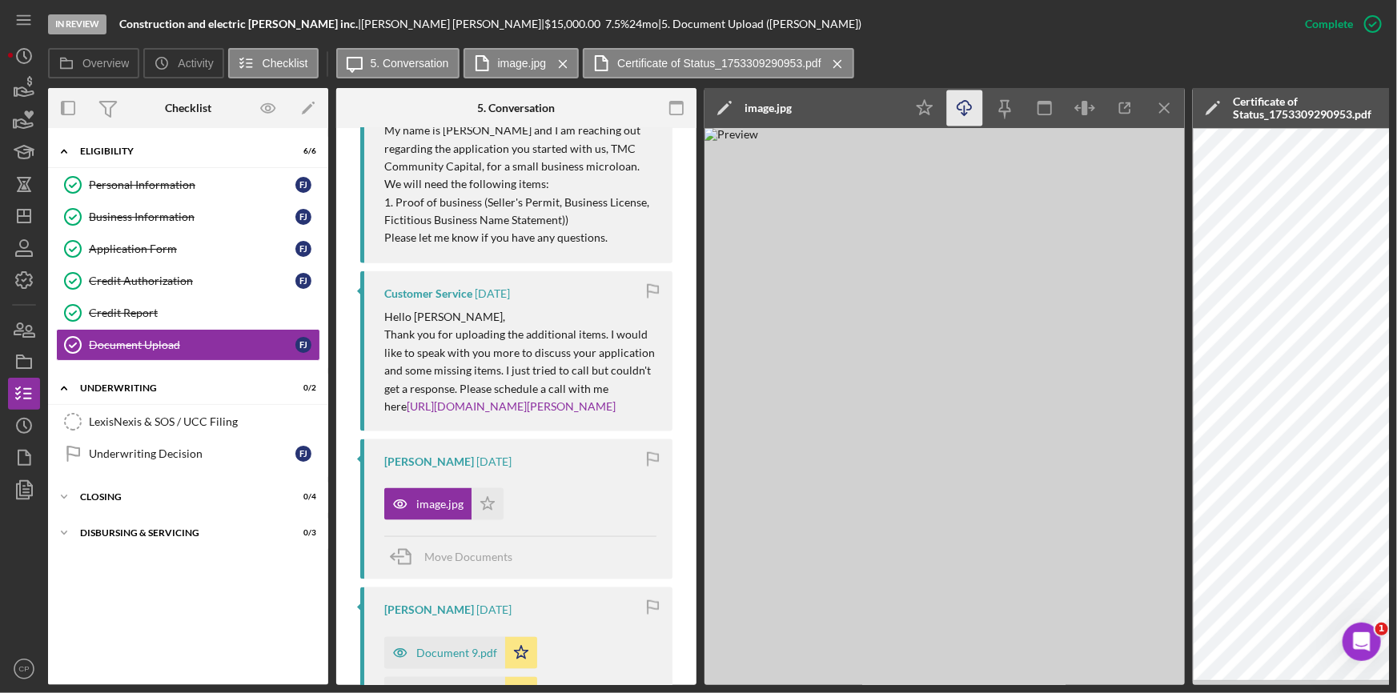
click at [960, 112] on icon "Icon/Download" at bounding box center [965, 108] width 36 height 36
click at [435, 662] on div "Document 9.pdf" at bounding box center [444, 653] width 121 height 32
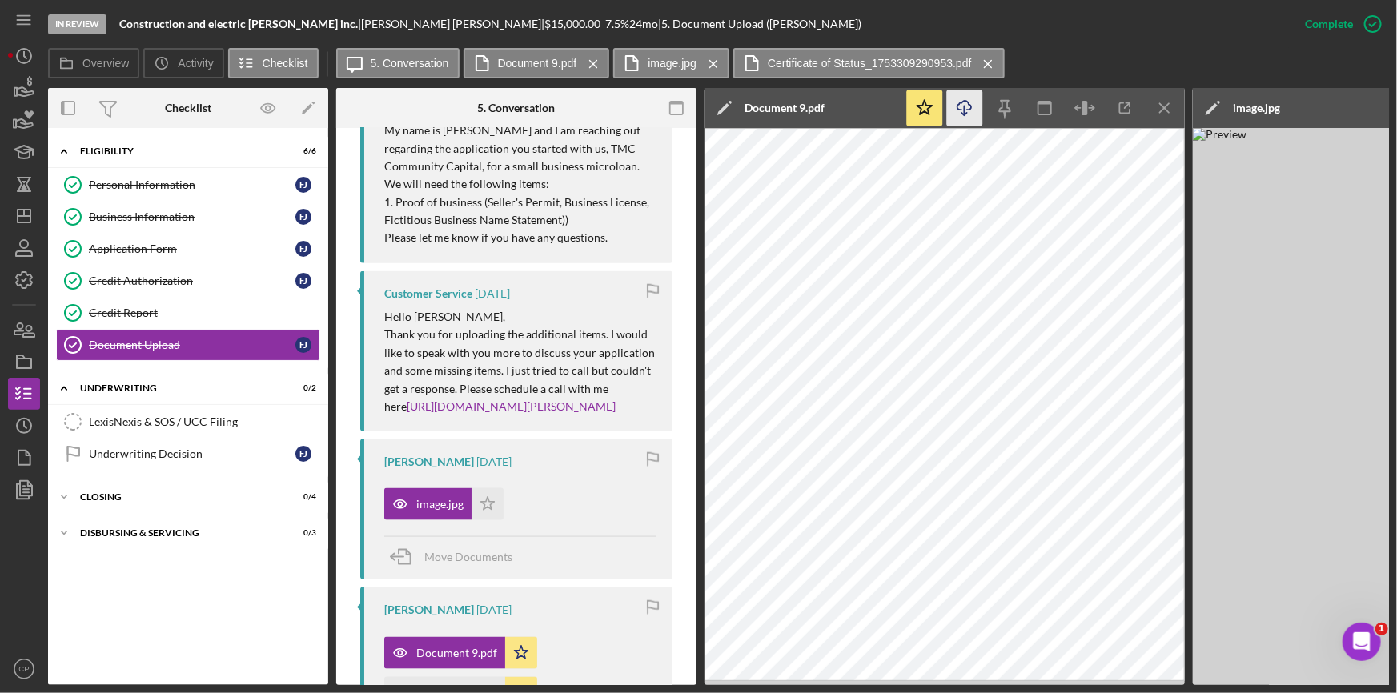
click at [969, 100] on icon "Icon/Download" at bounding box center [965, 108] width 36 height 36
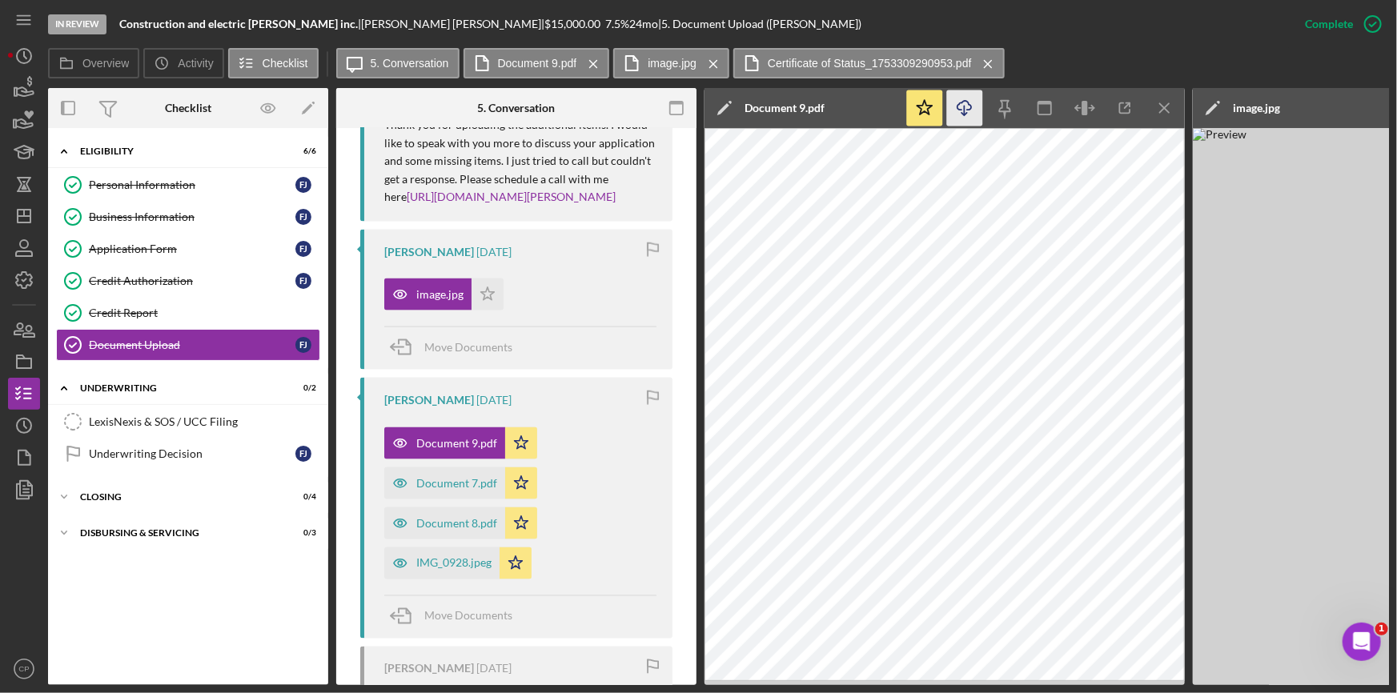
scroll to position [1194, 0]
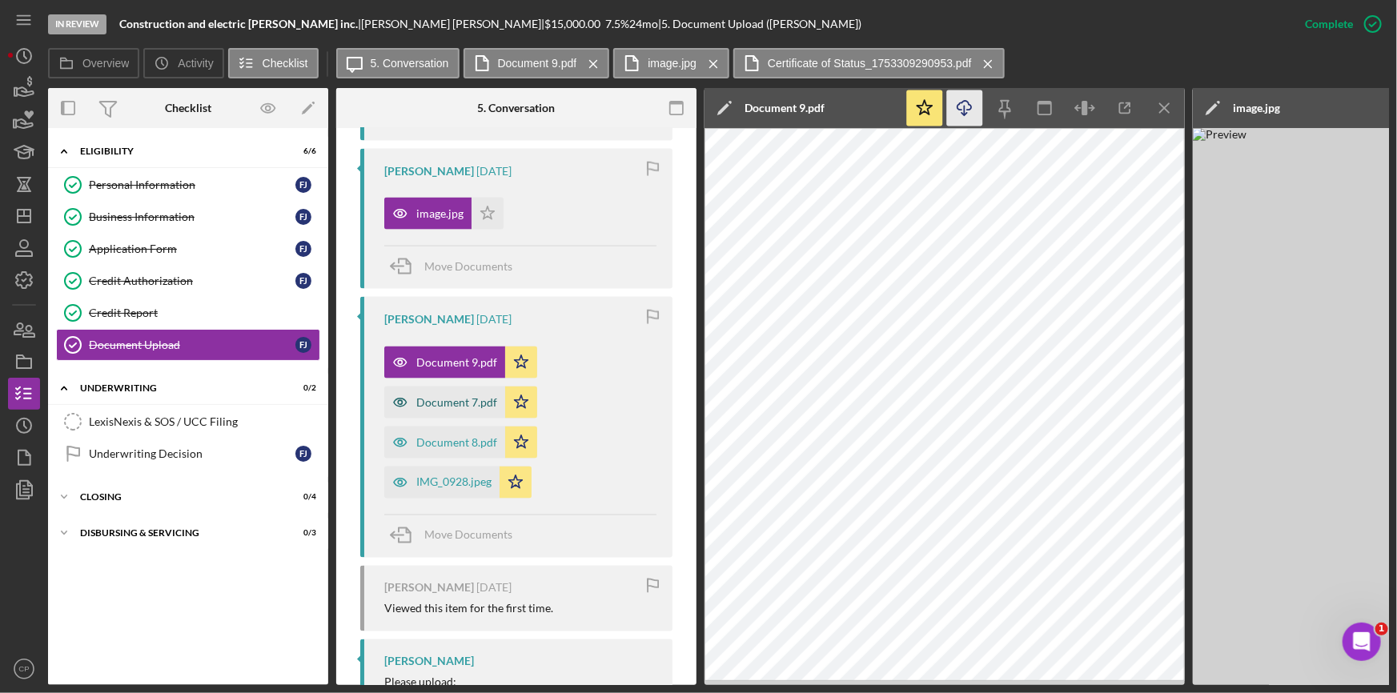
click at [464, 409] on div "Document 7.pdf" at bounding box center [456, 402] width 81 height 13
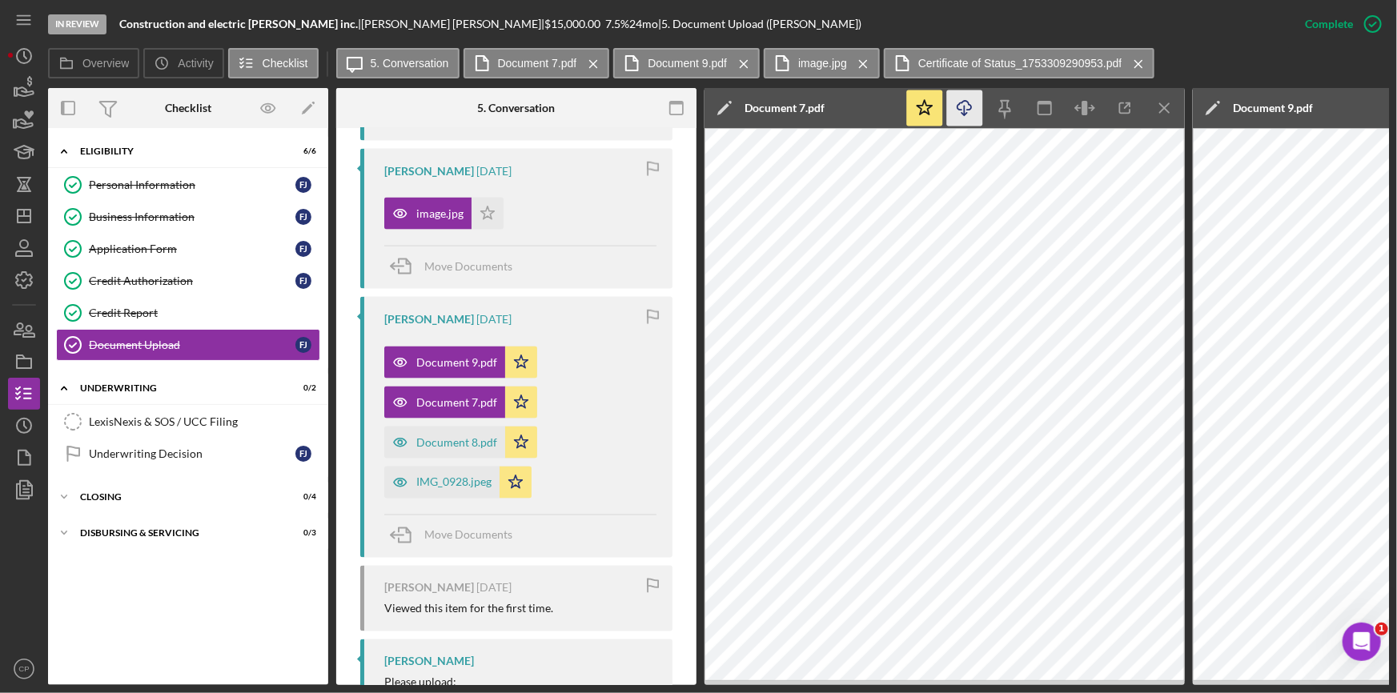
click at [977, 100] on icon "Icon/Download" at bounding box center [965, 108] width 36 height 36
click at [424, 449] on div "Document 8.pdf" at bounding box center [456, 442] width 81 height 13
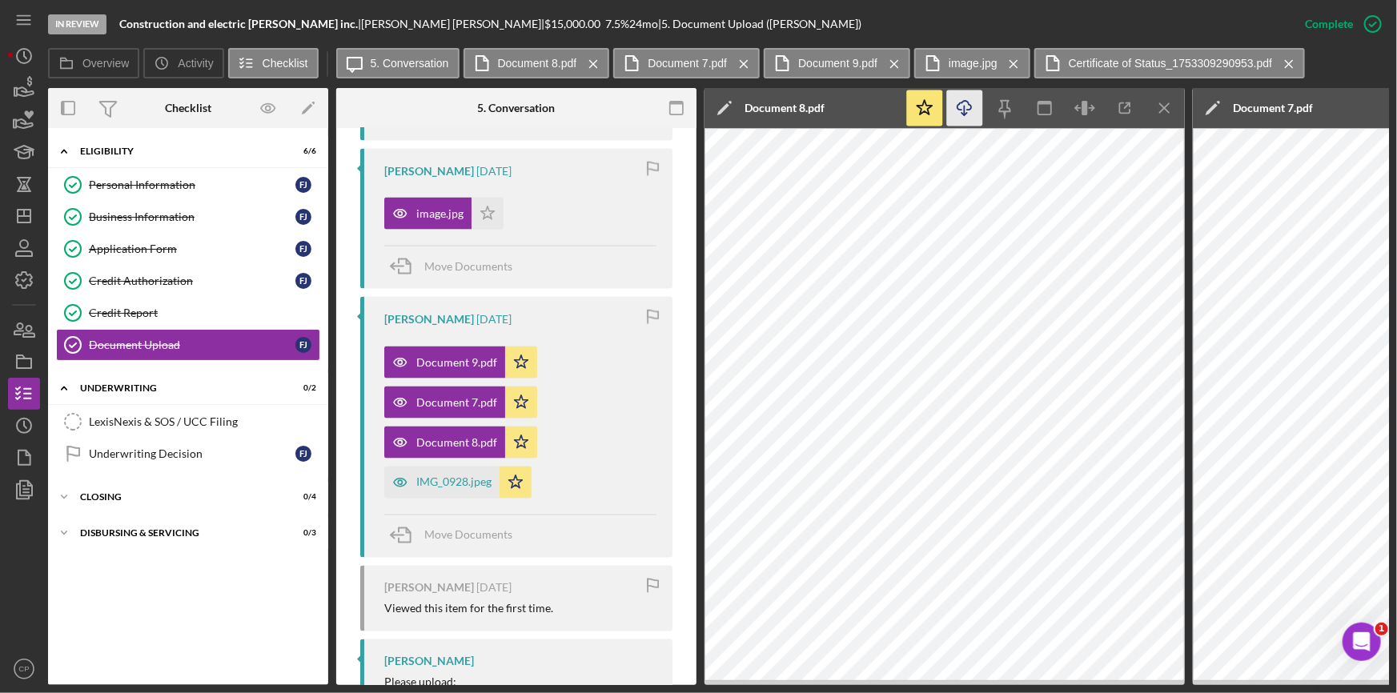
click at [969, 106] on icon "Icon/Download" at bounding box center [965, 108] width 36 height 36
click at [451, 499] on div "IMG_0928.jpeg" at bounding box center [441, 483] width 115 height 32
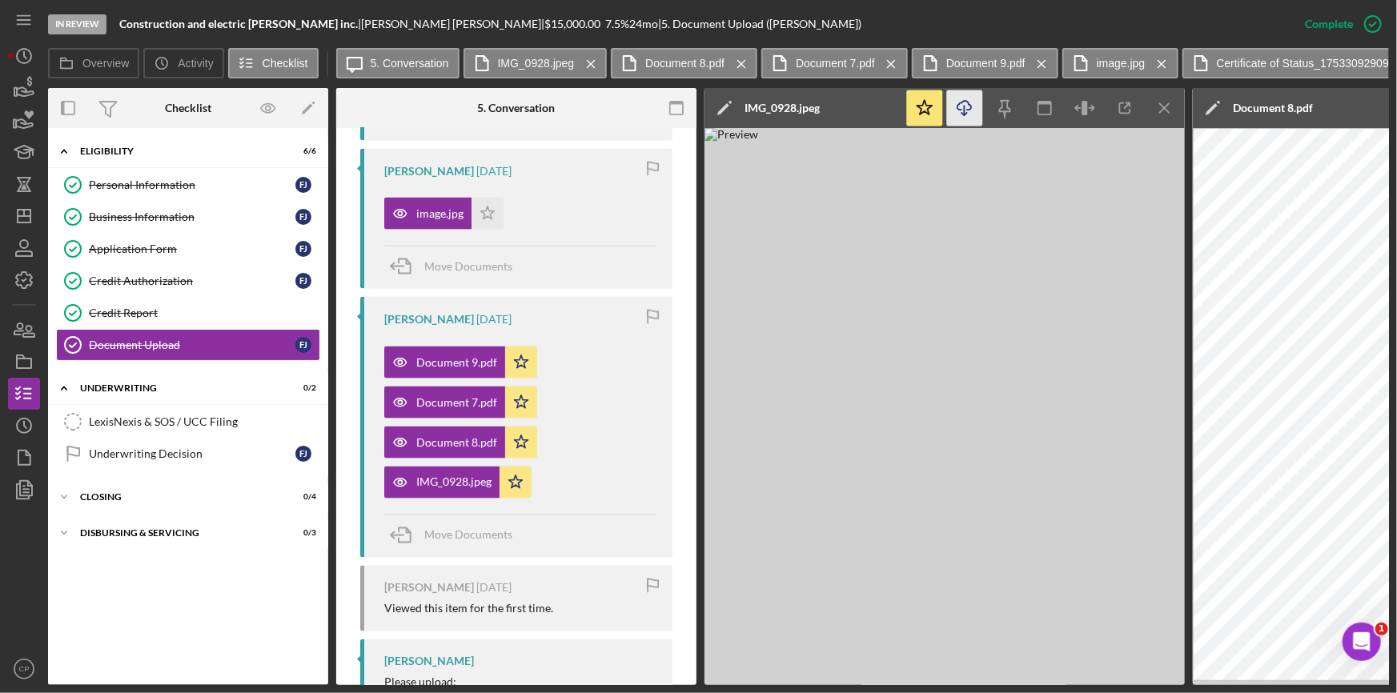
click at [956, 112] on icon "Icon/Download" at bounding box center [965, 108] width 36 height 36
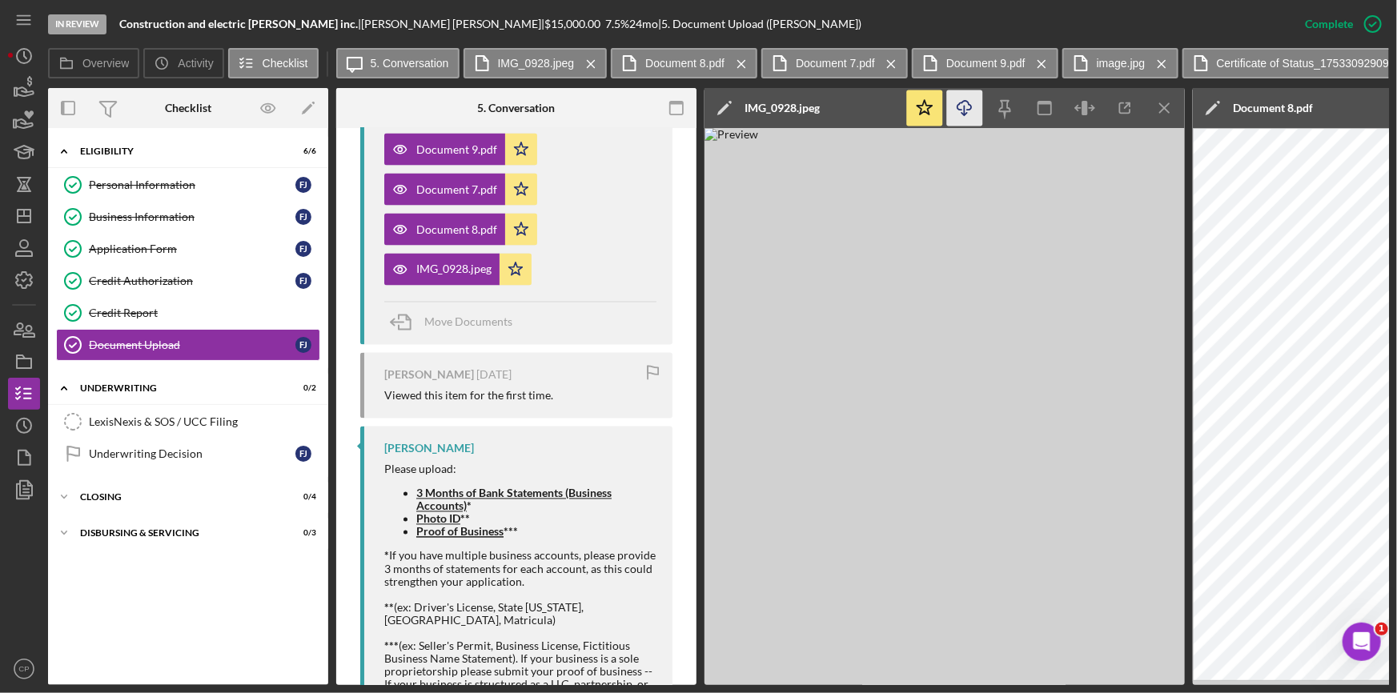
scroll to position [1413, 0]
